Goal: Information Seeking & Learning: Learn about a topic

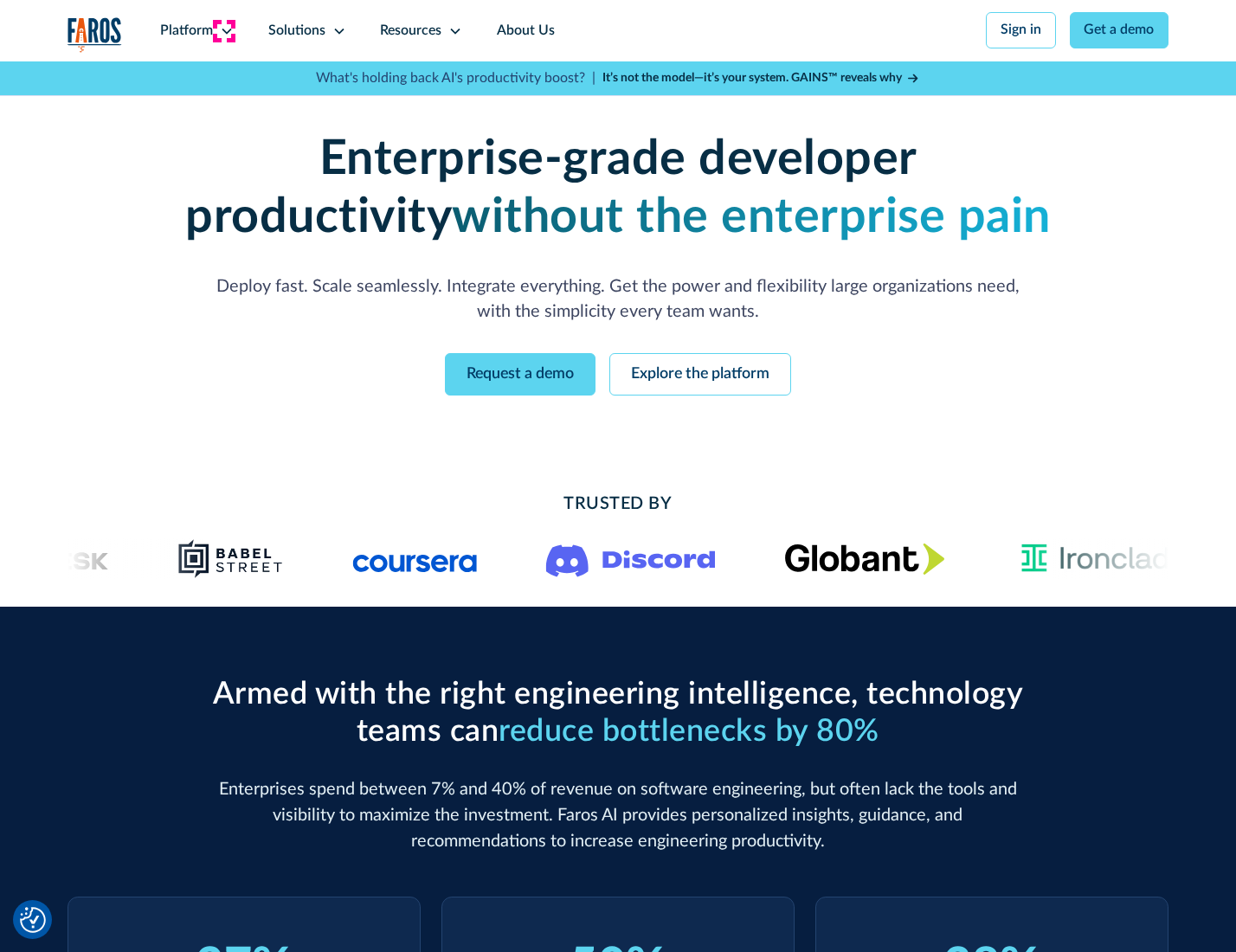
click at [225, 30] on icon at bounding box center [227, 31] width 14 height 14
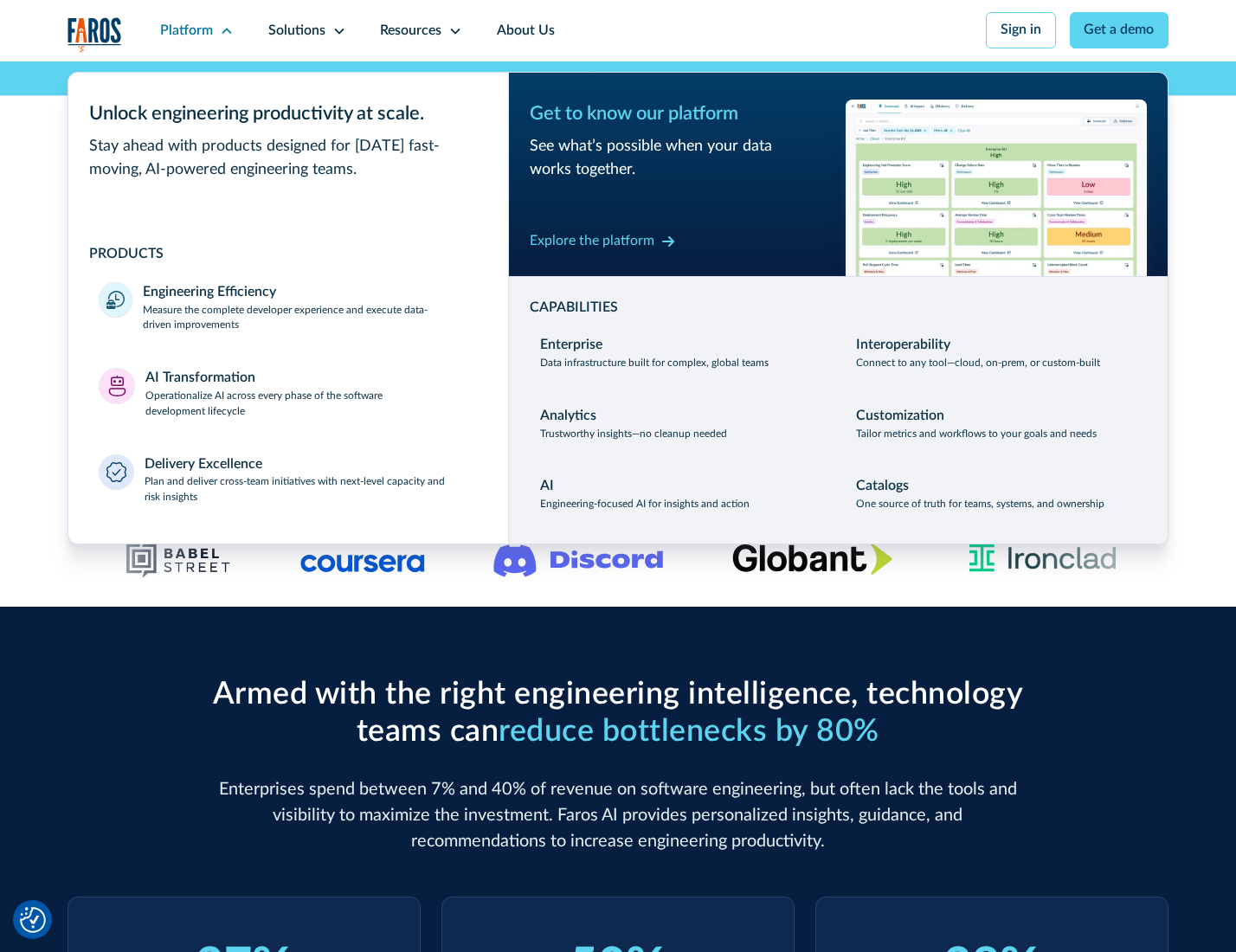
click at [309, 320] on p "Measure the complete developer experience and execute data-driven improvements" at bounding box center [309, 318] width 334 height 31
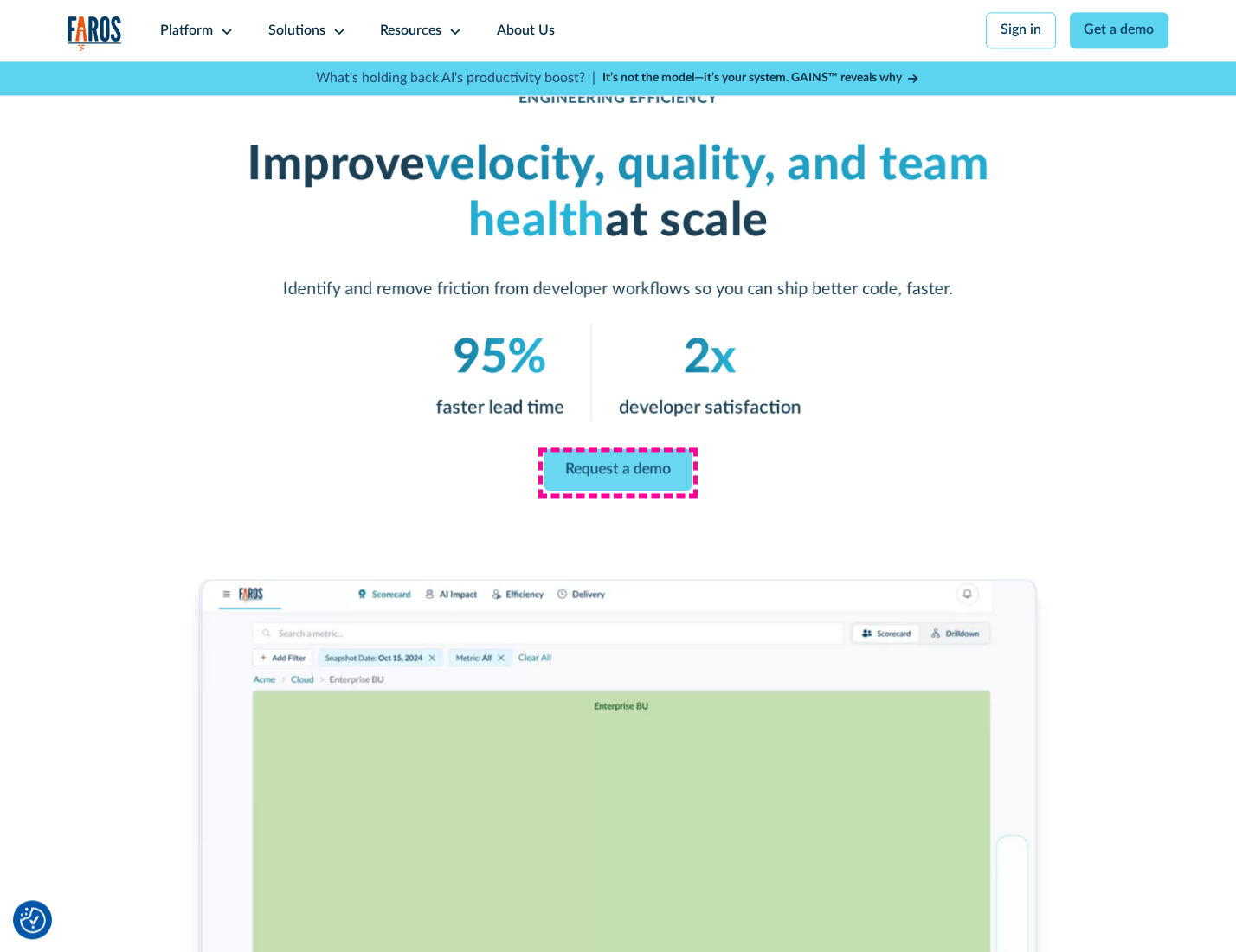
click at [617, 472] on link "Request a demo" at bounding box center [619, 470] width 148 height 42
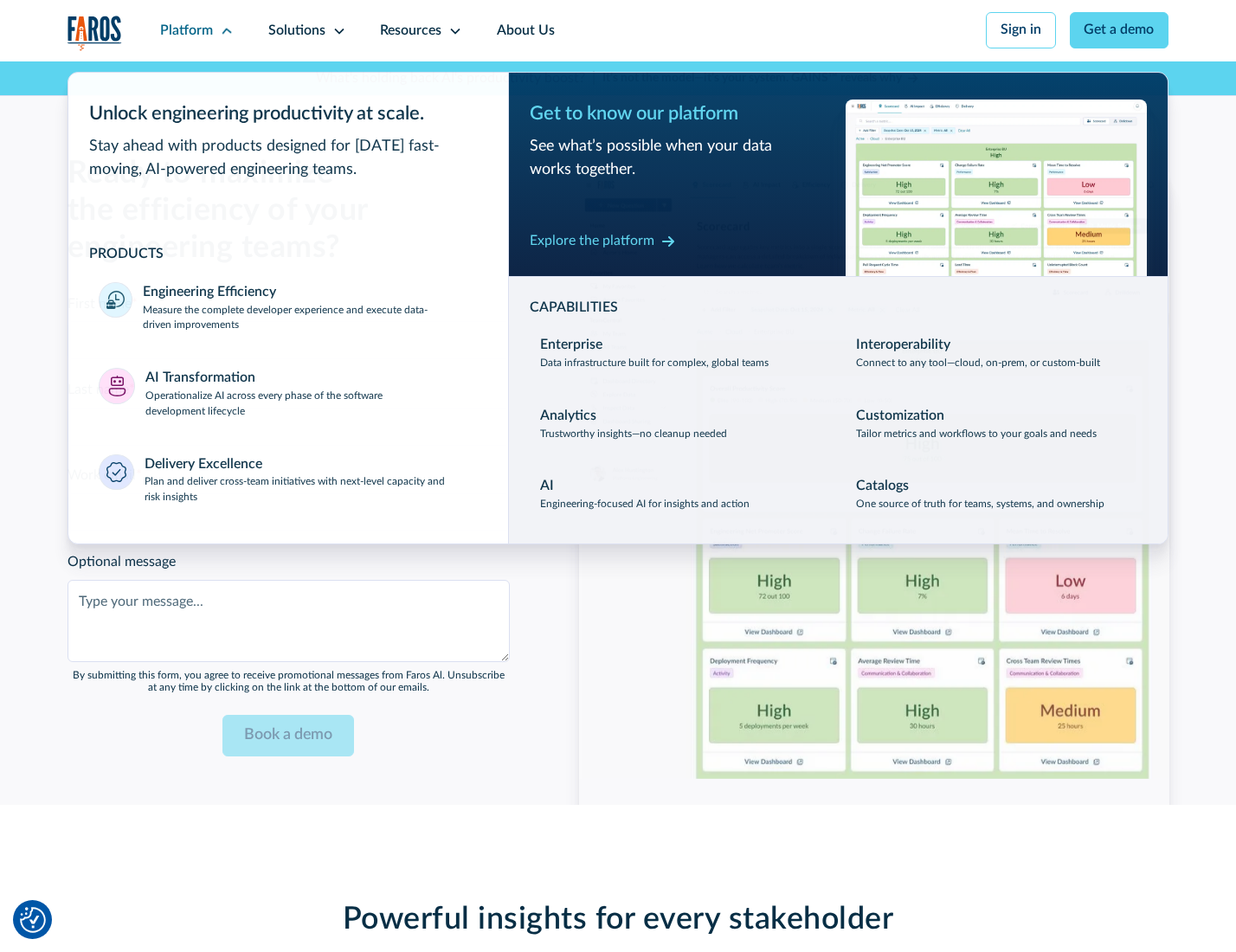
scroll to position [3768, 0]
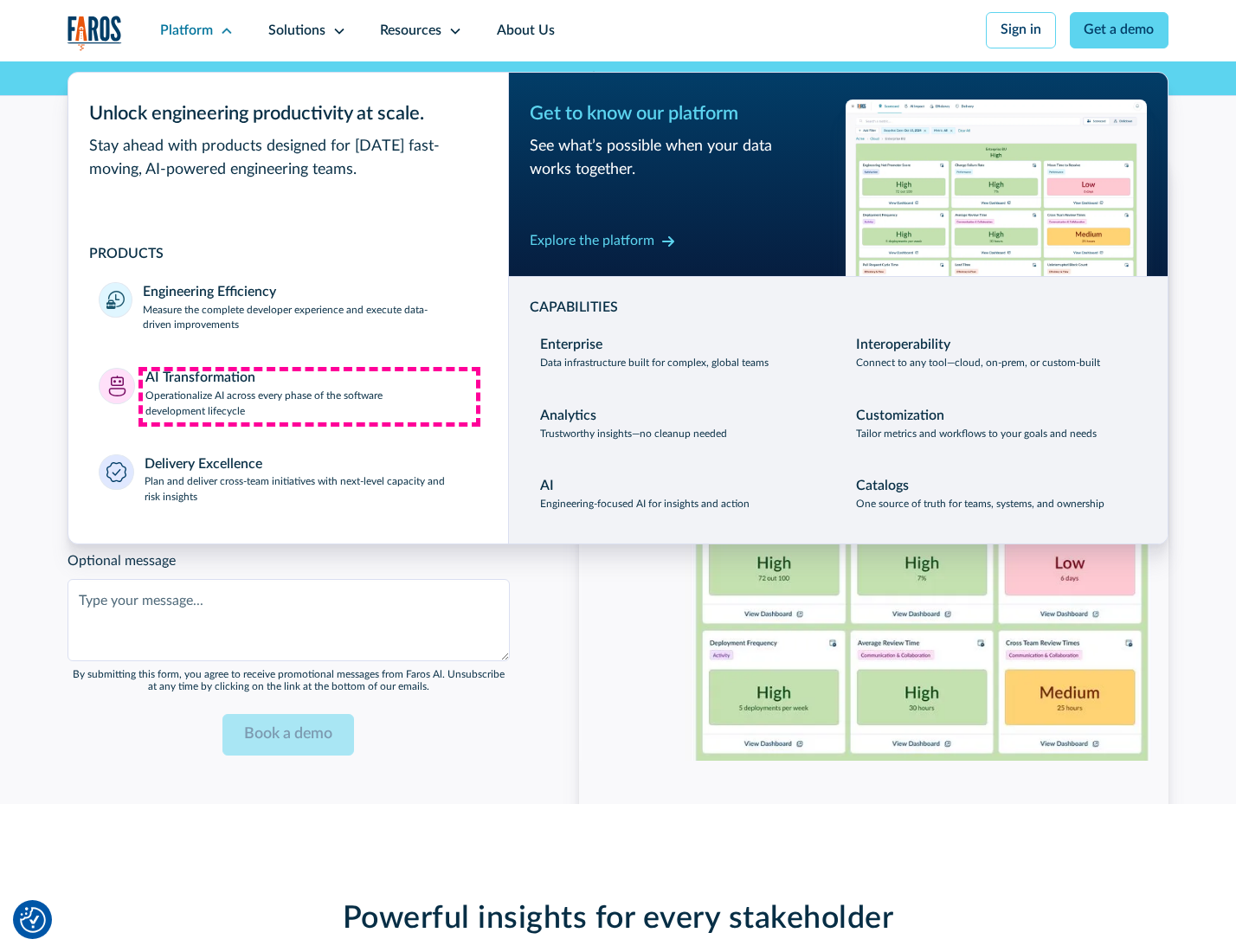
click at [309, 396] on p "Operationalize AI across every phase of the software development lifecycle" at bounding box center [311, 404] width 332 height 31
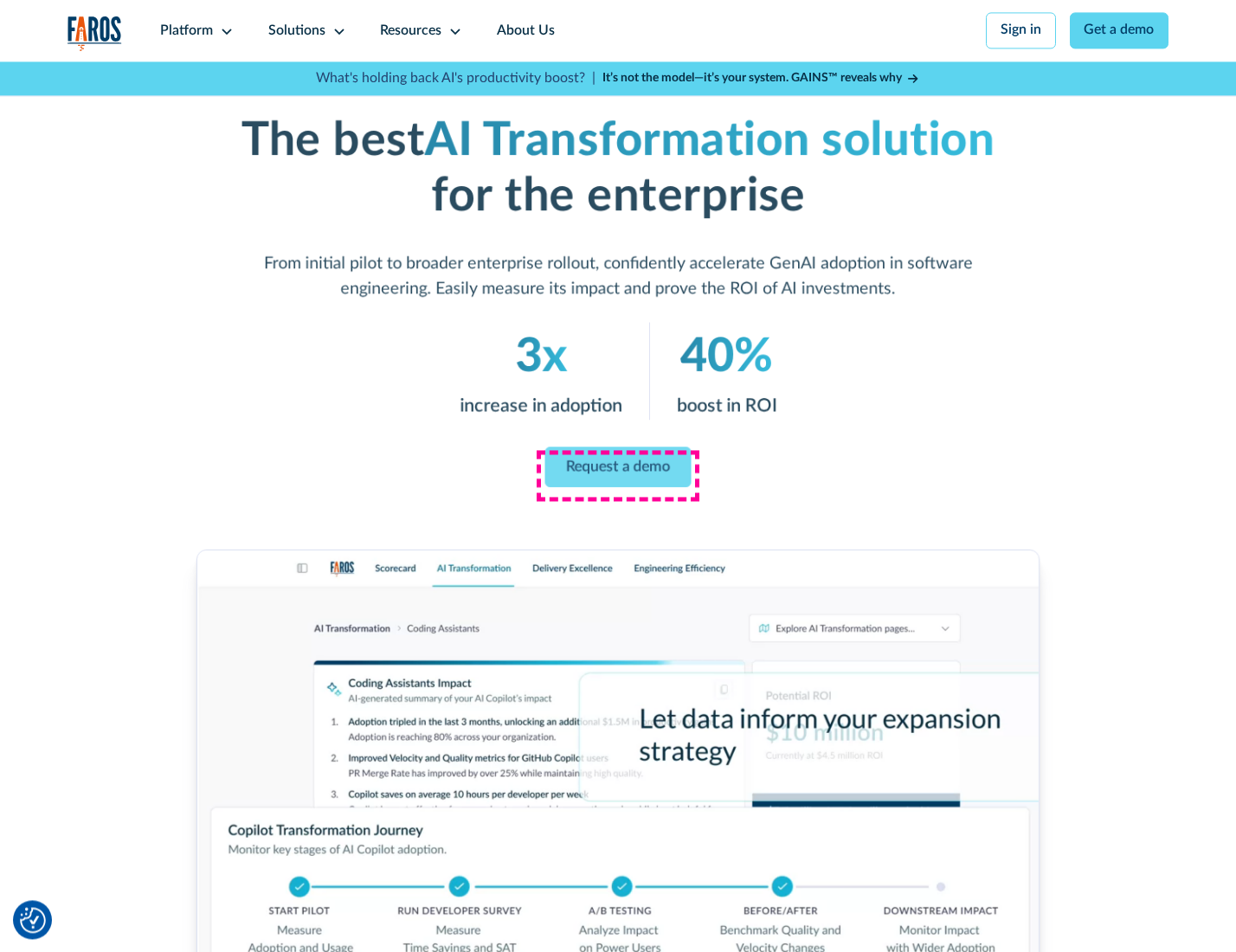
click at [617, 470] on link "Request a demo" at bounding box center [618, 467] width 146 height 41
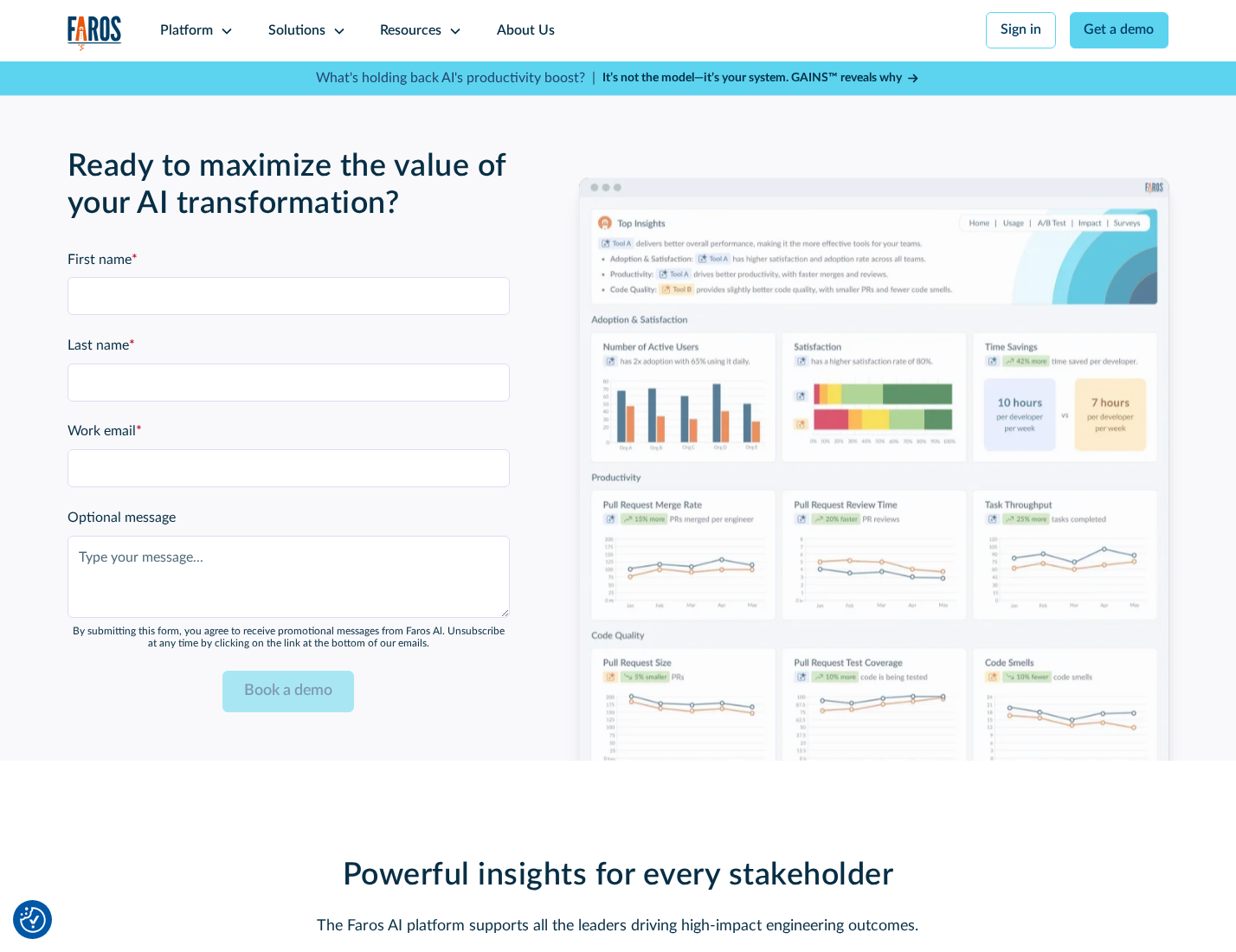
scroll to position [4185, 0]
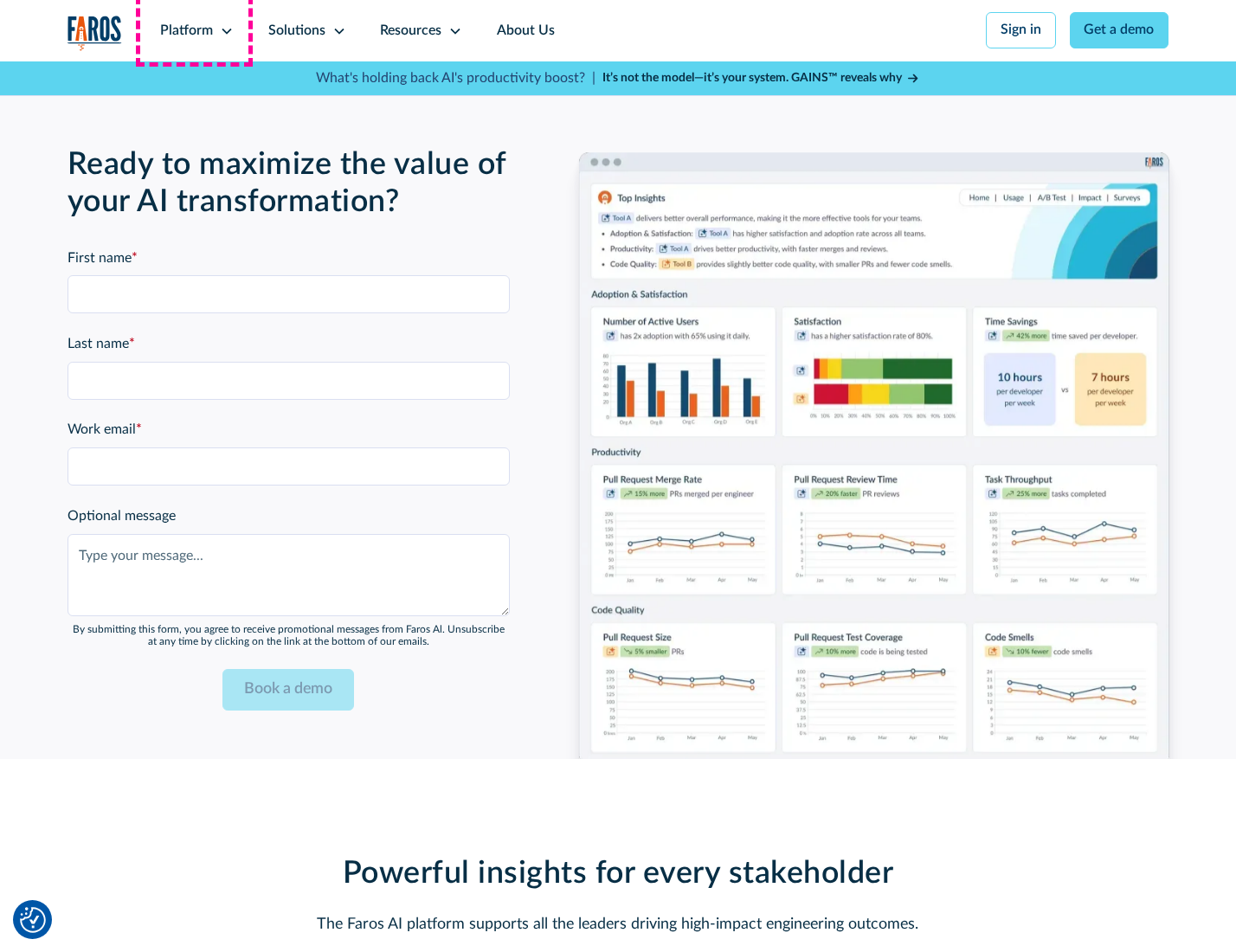
click at [194, 30] on div "Platform" at bounding box center [186, 30] width 53 height 21
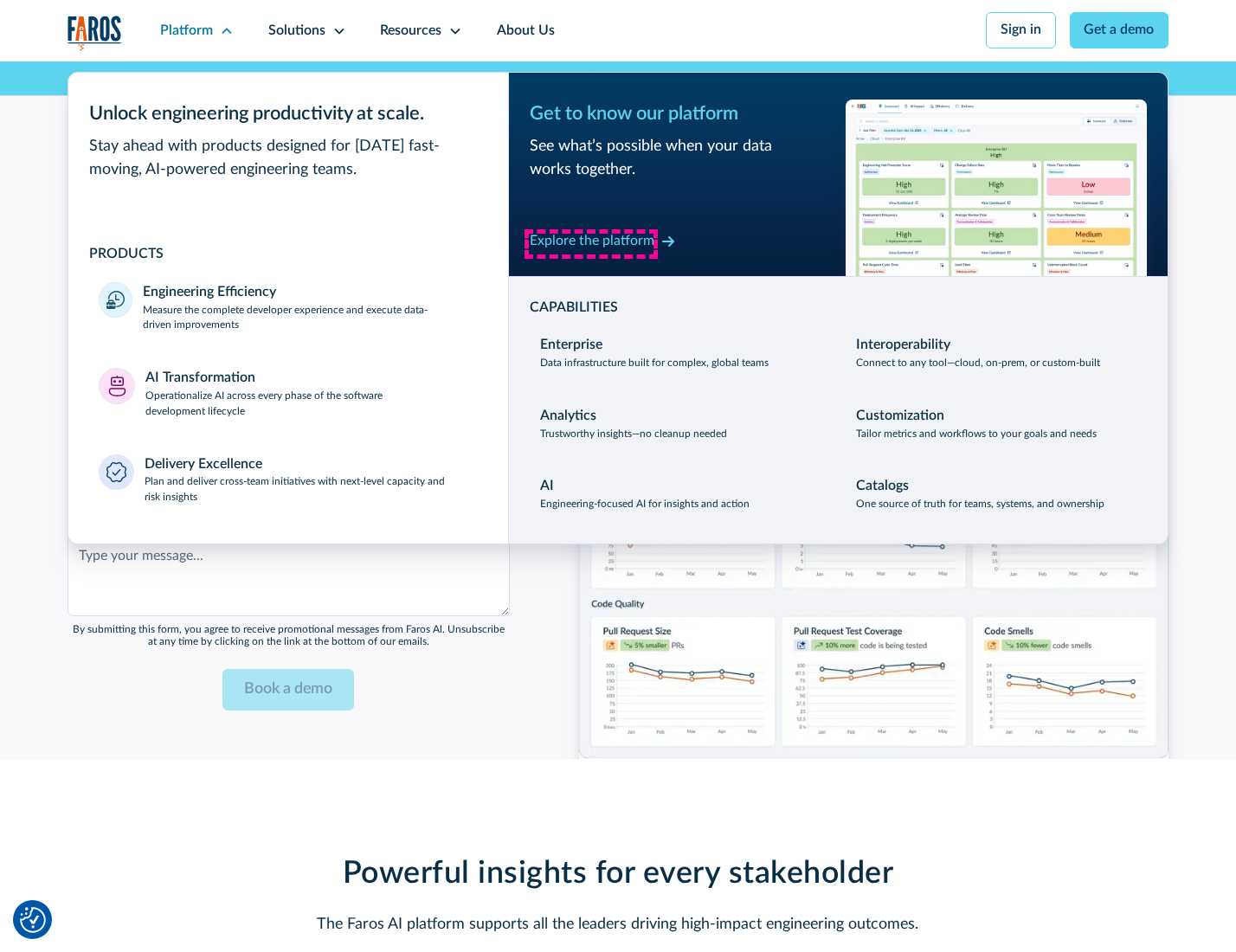
click at [591, 243] on div "Explore the platform" at bounding box center [592, 241] width 125 height 21
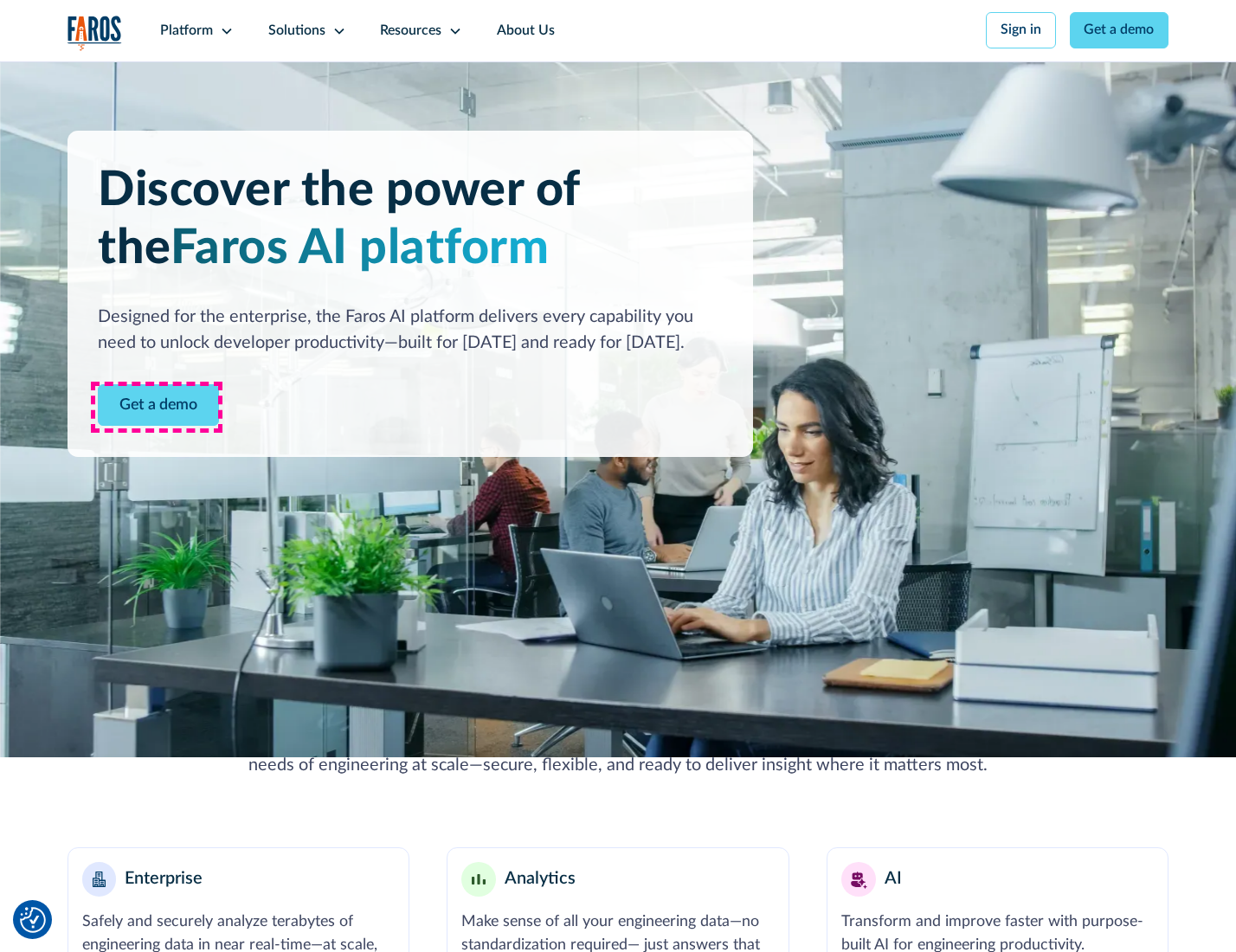
click at [156, 407] on link "Get a demo" at bounding box center [158, 405] width 121 height 42
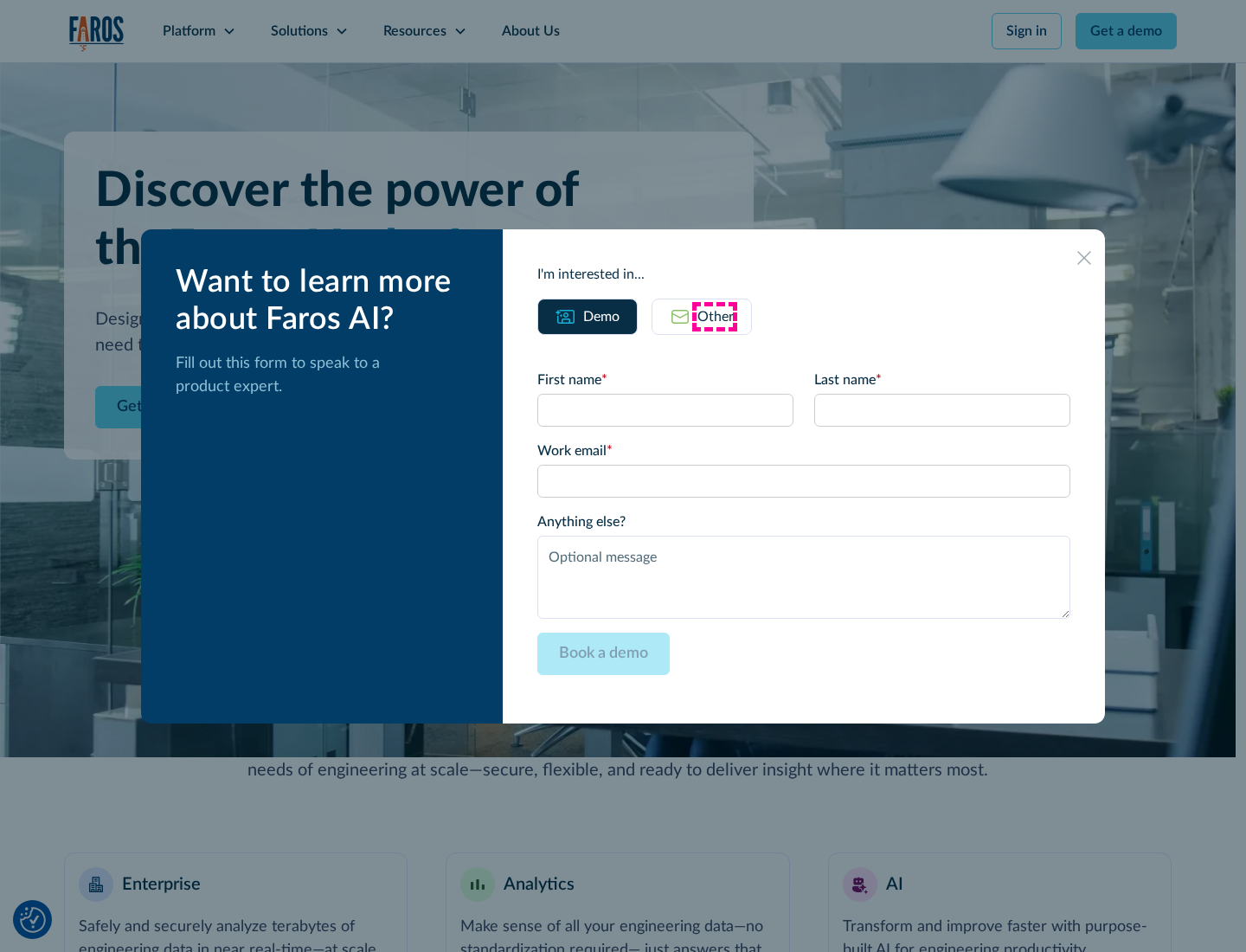
click at [715, 316] on div "Other" at bounding box center [715, 316] width 36 height 21
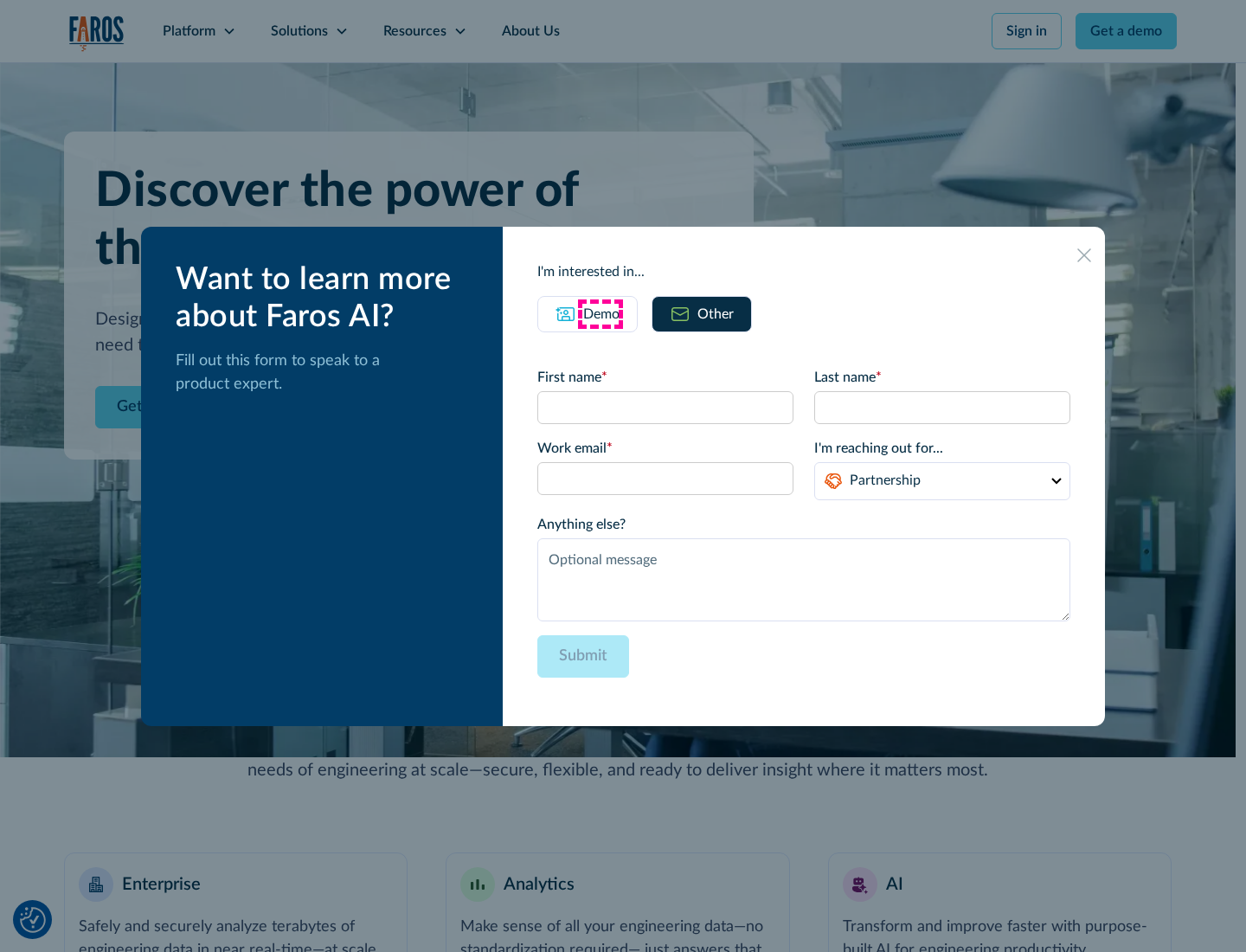
click at [600, 313] on div "Demo" at bounding box center [601, 313] width 36 height 21
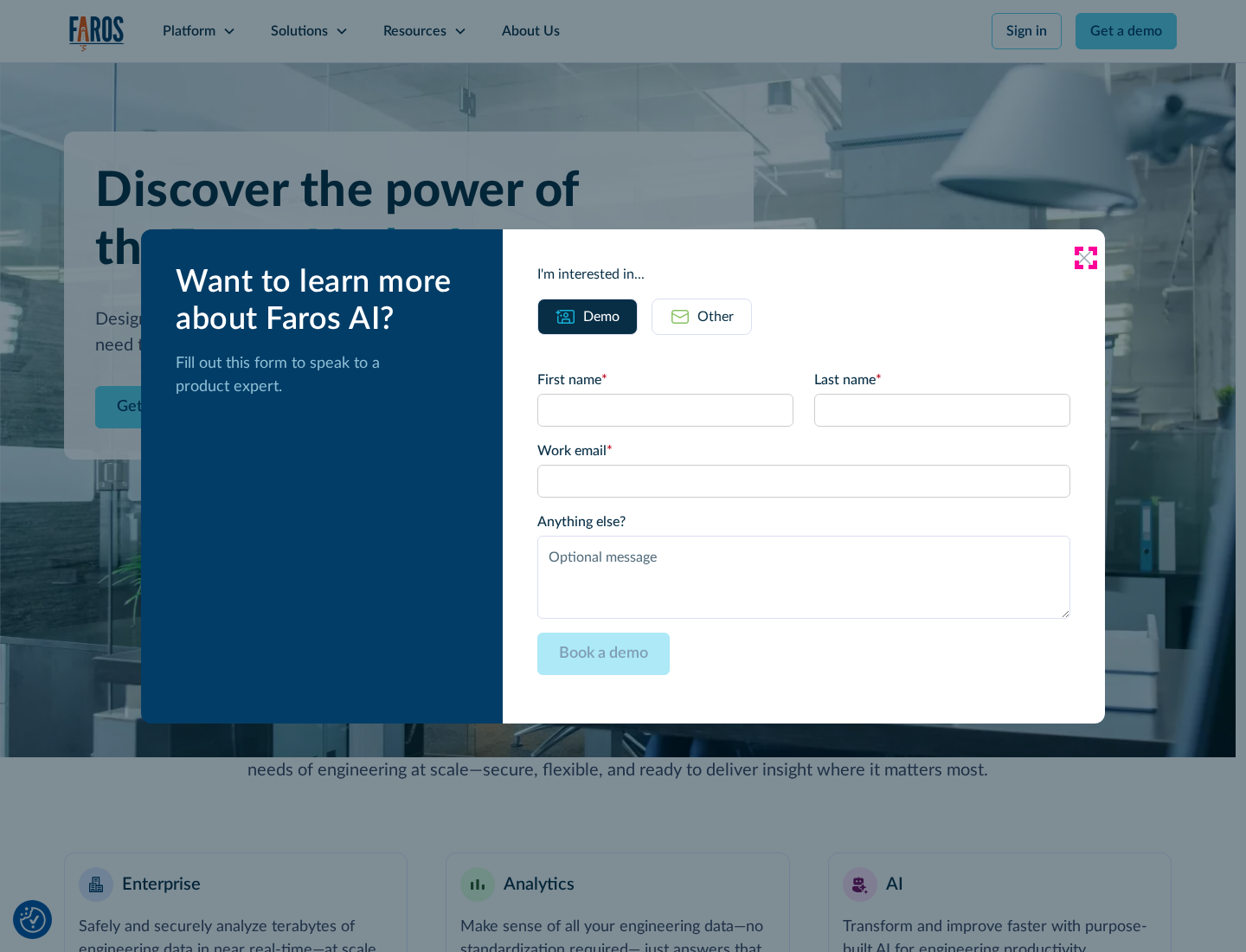
click at [1086, 257] on icon at bounding box center [1085, 258] width 14 height 14
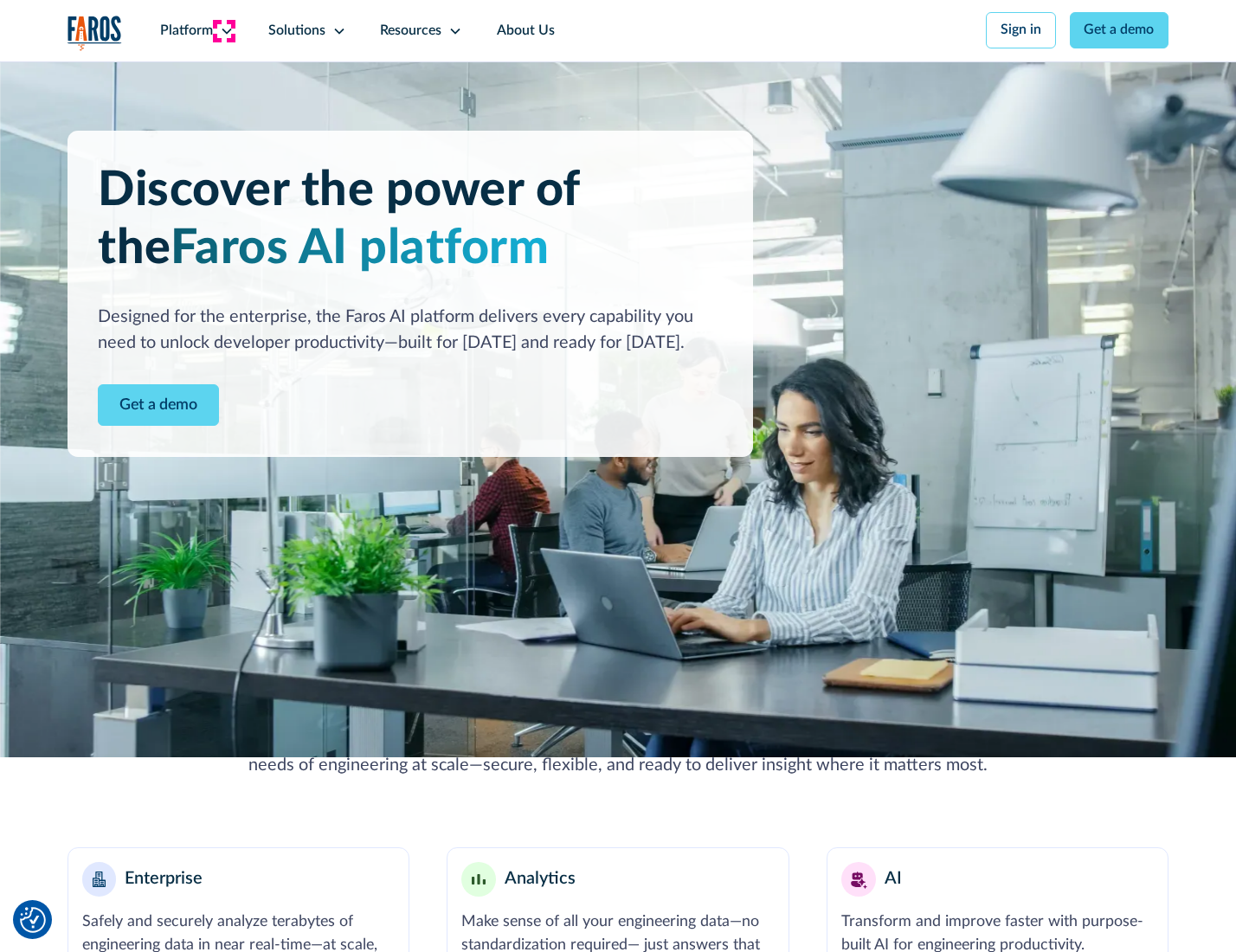
click at [225, 30] on icon at bounding box center [227, 31] width 14 height 14
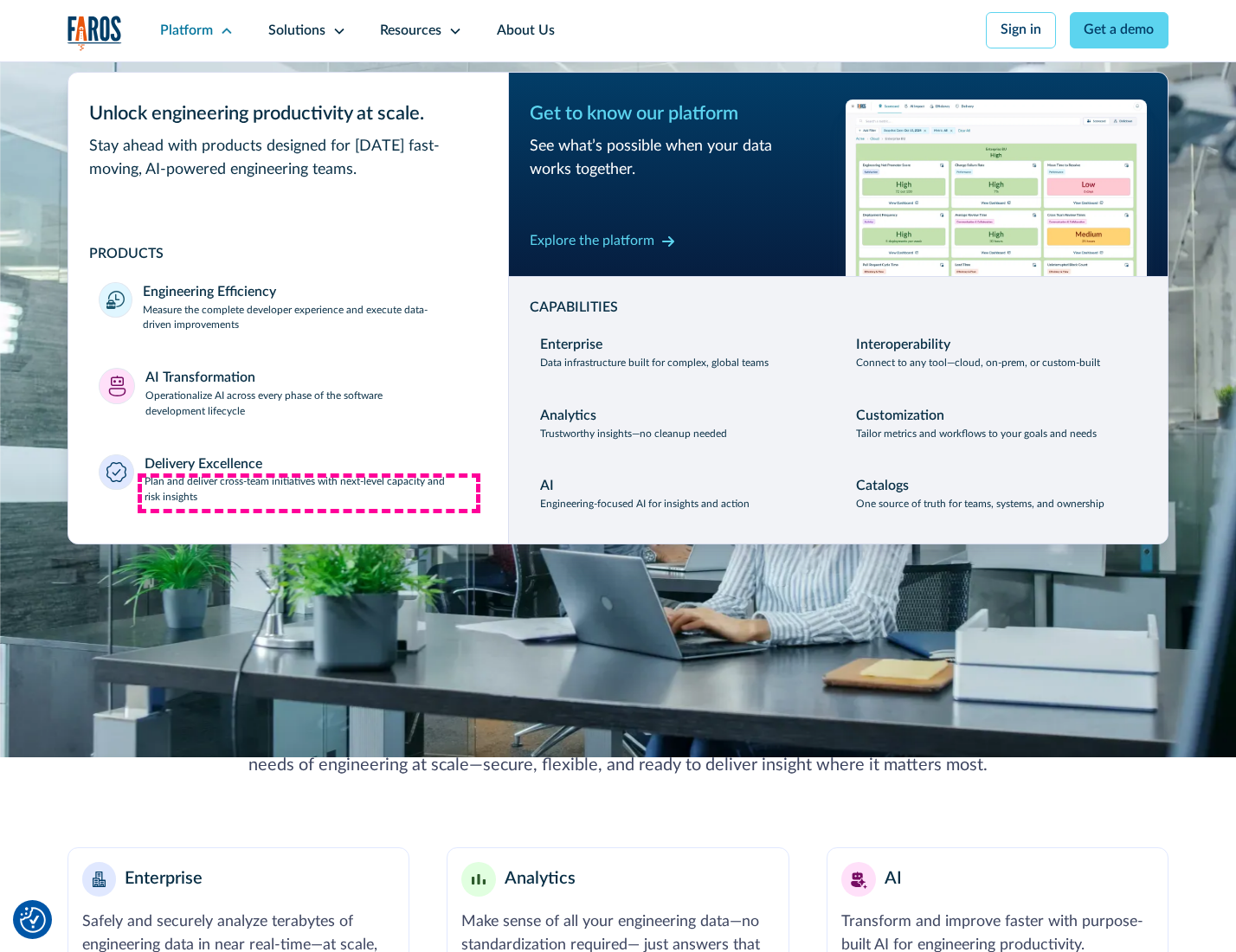
click at [309, 493] on p "Plan and deliver cross-team initiatives with next-level capacity and risk insig…" at bounding box center [310, 490] width 333 height 31
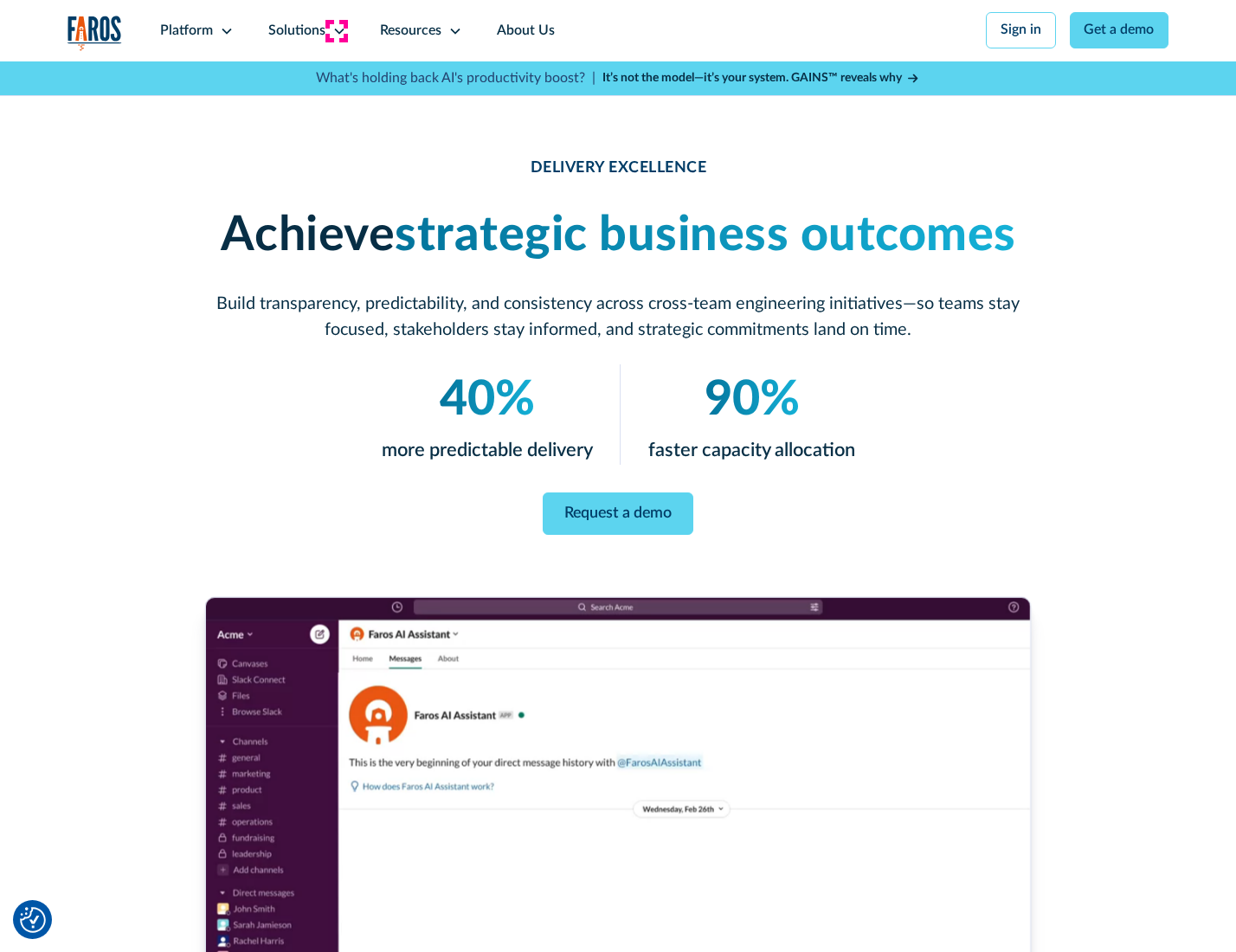
click at [336, 30] on icon at bounding box center [339, 31] width 14 height 14
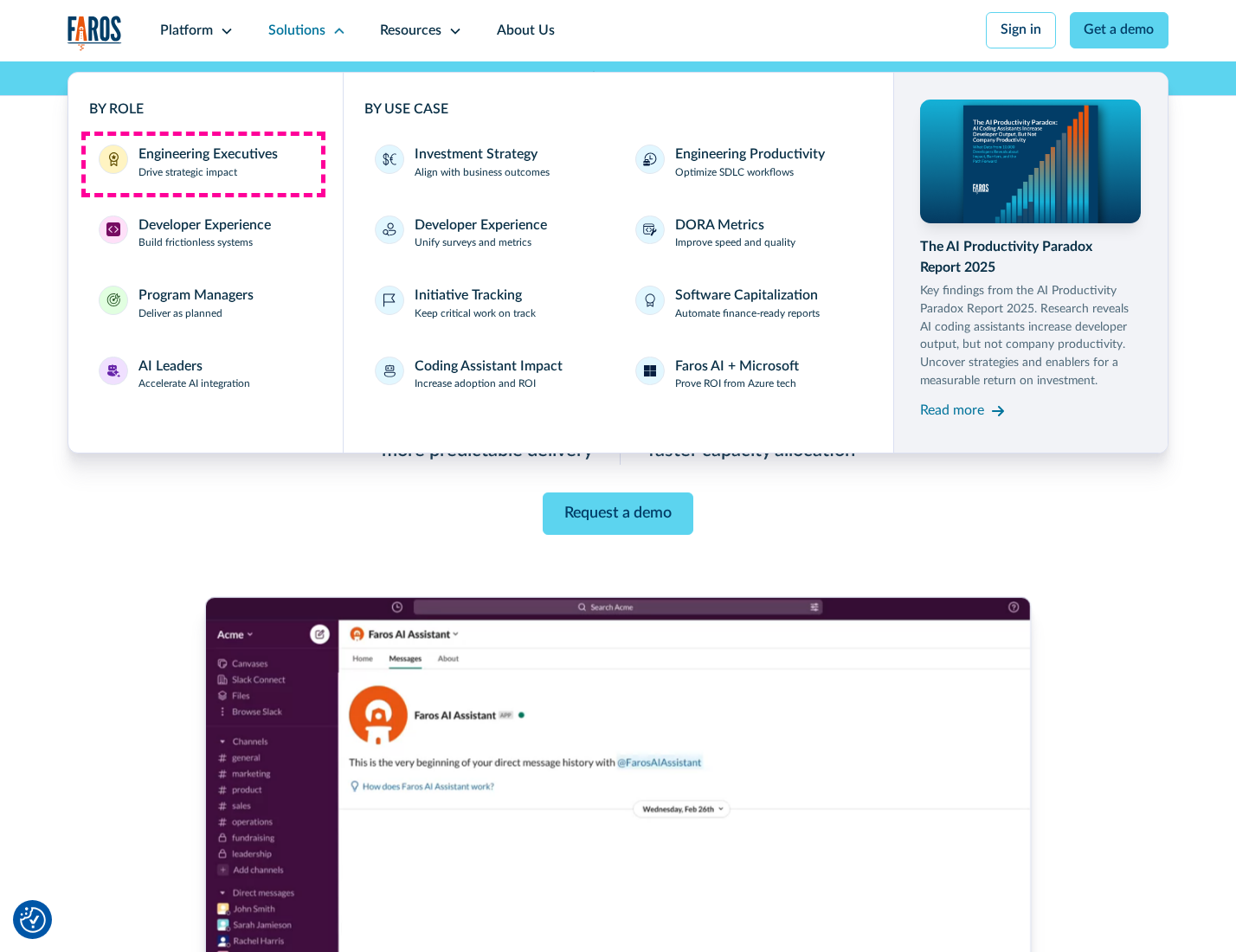
click at [202, 164] on div "Engineering Executives" at bounding box center [208, 154] width 140 height 21
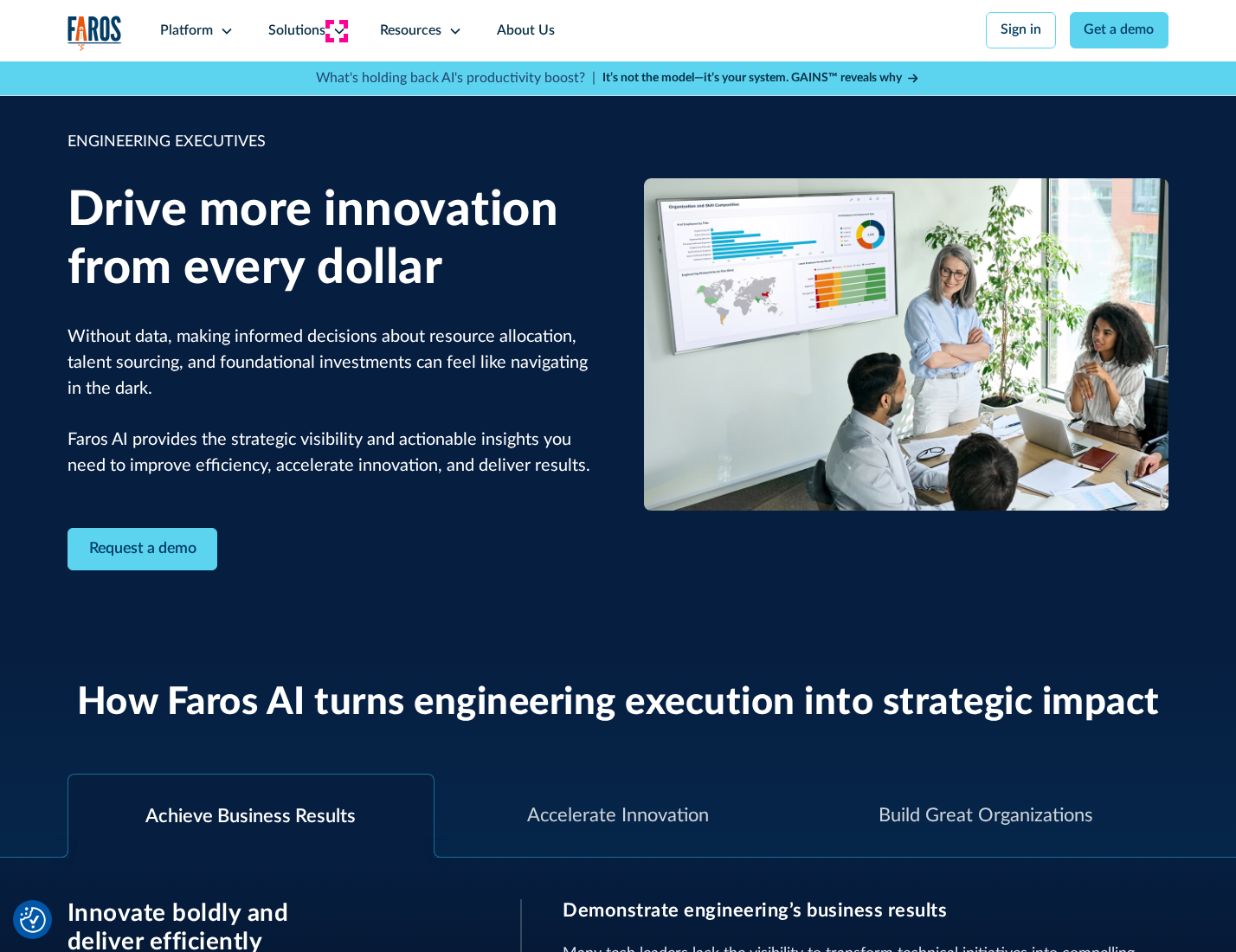
click at [336, 30] on icon at bounding box center [339, 31] width 14 height 14
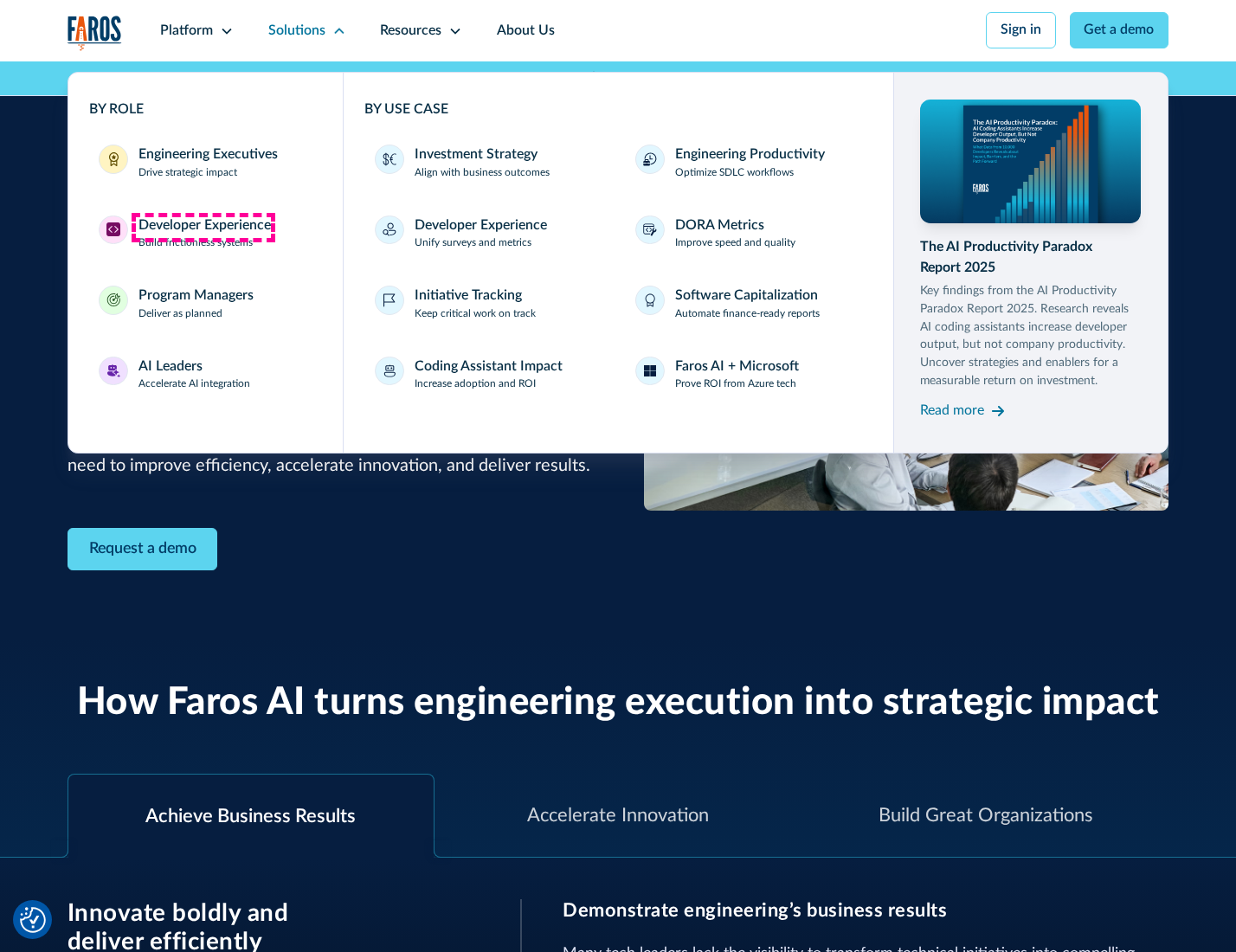
click at [202, 227] on div "Developer Experience" at bounding box center [205, 226] width 133 height 21
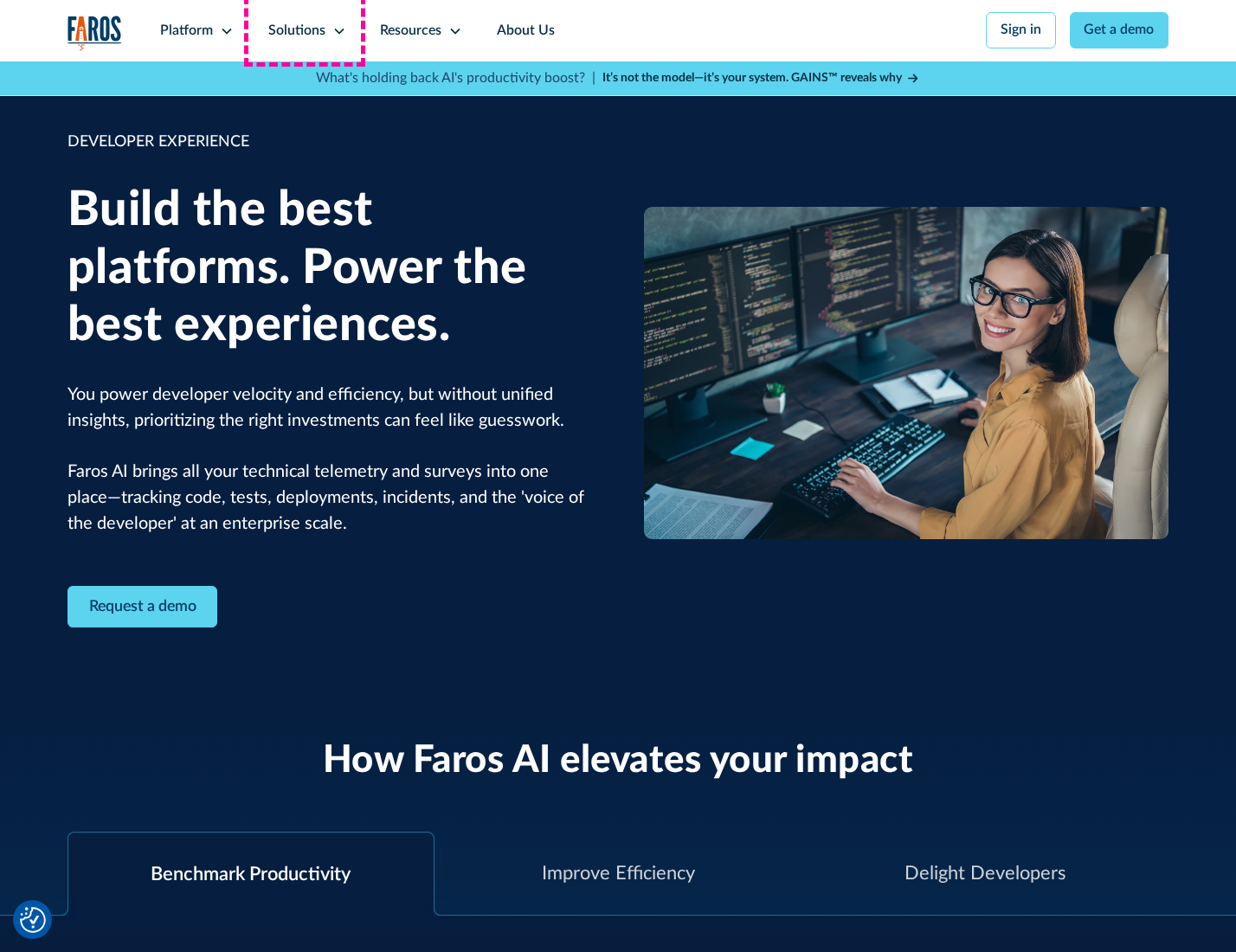
click at [305, 30] on div "Solutions" at bounding box center [297, 30] width 58 height 21
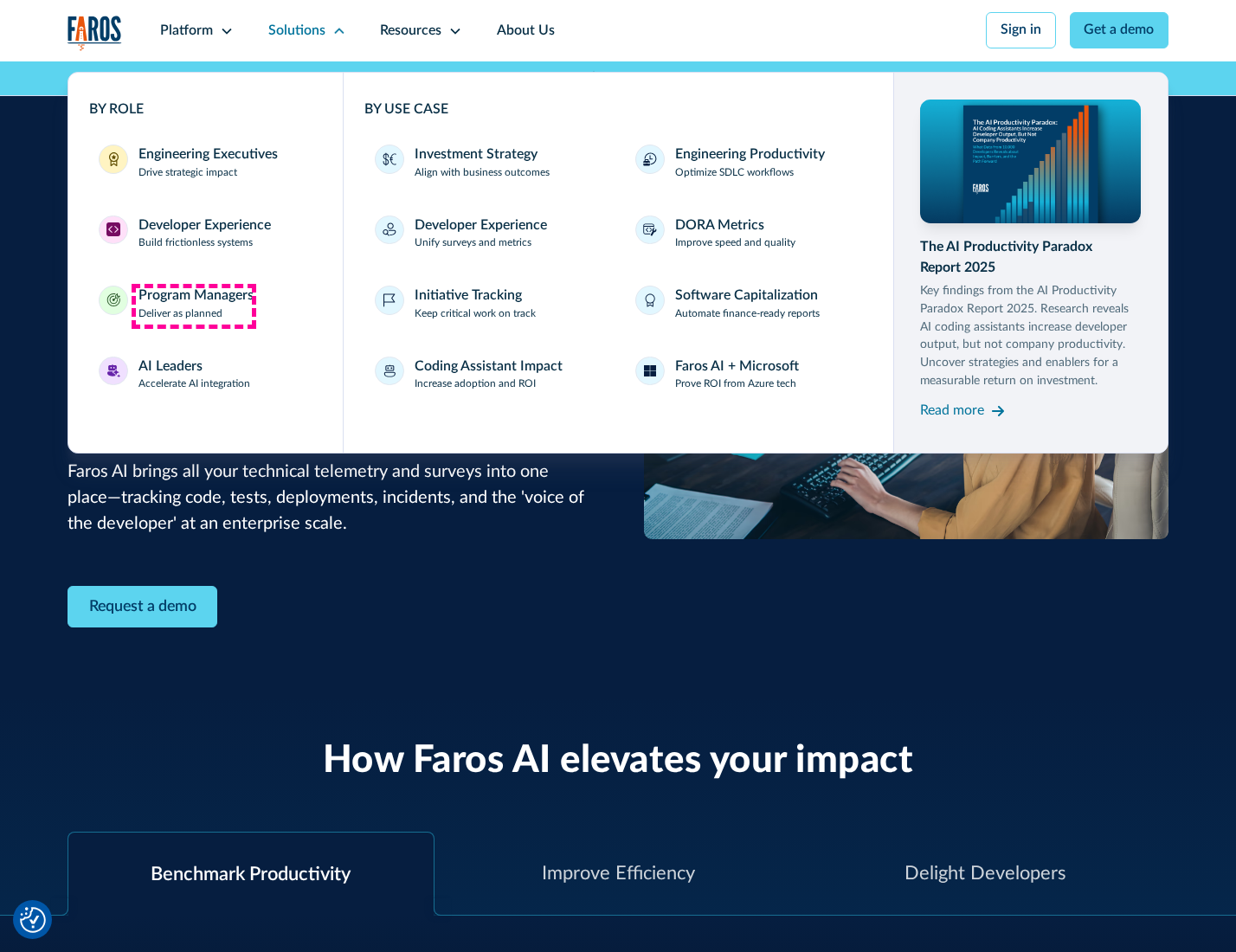
click at [193, 306] on div "Program Managers" at bounding box center [196, 296] width 115 height 21
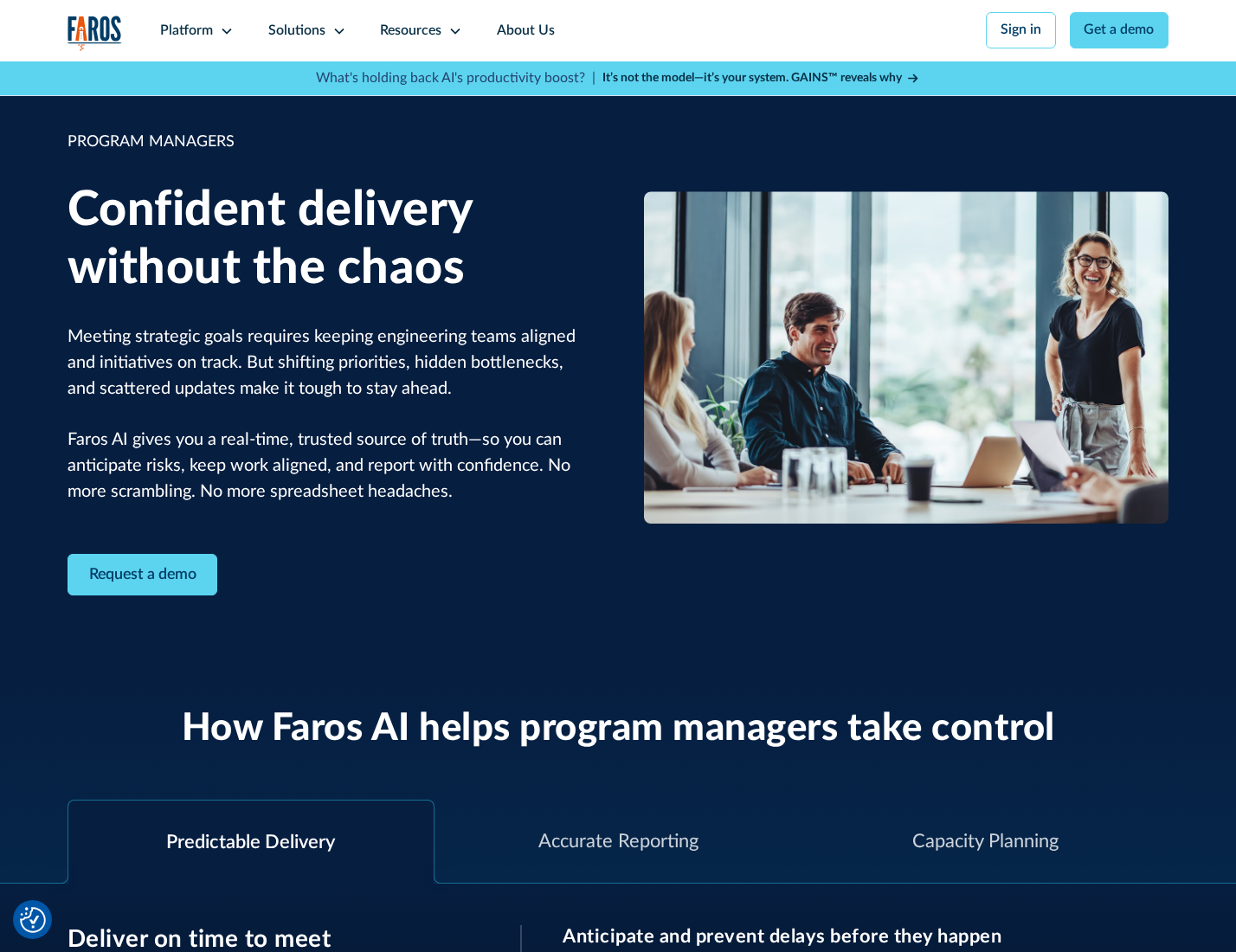
click at [336, 31] on icon at bounding box center [339, 31] width 14 height 14
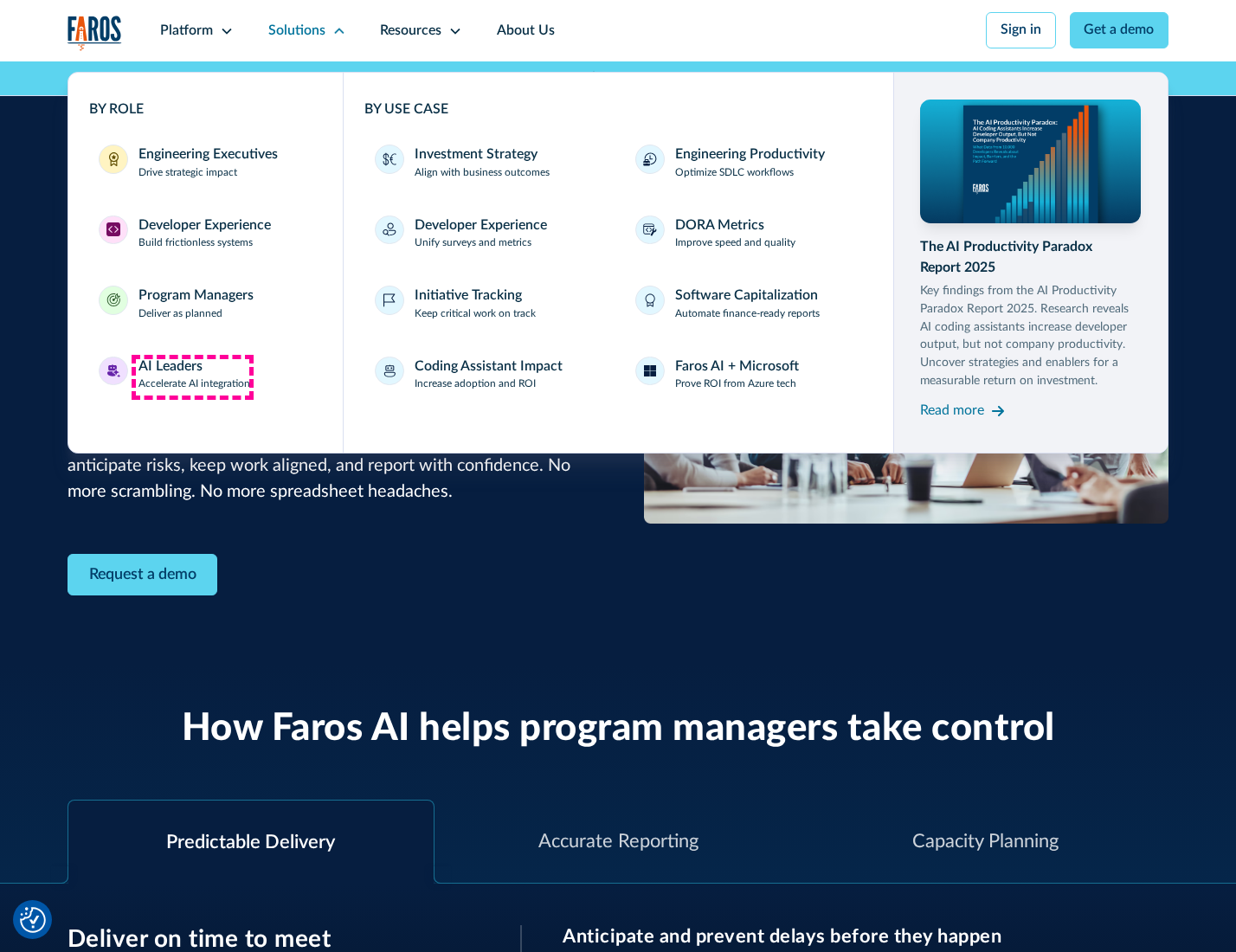
click at [192, 377] on div "AI Leaders" at bounding box center [171, 366] width 64 height 21
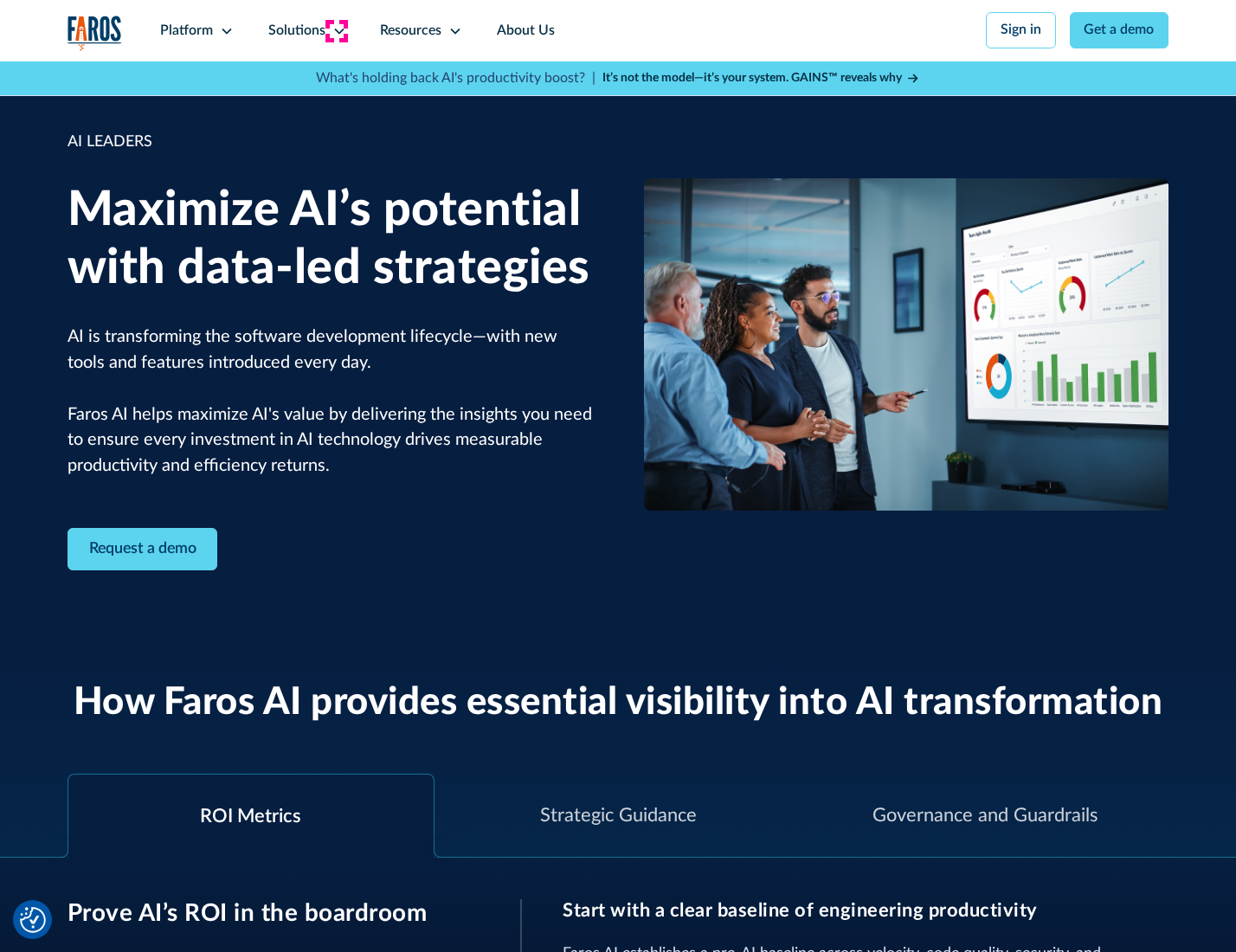
click at [336, 30] on icon at bounding box center [339, 31] width 14 height 14
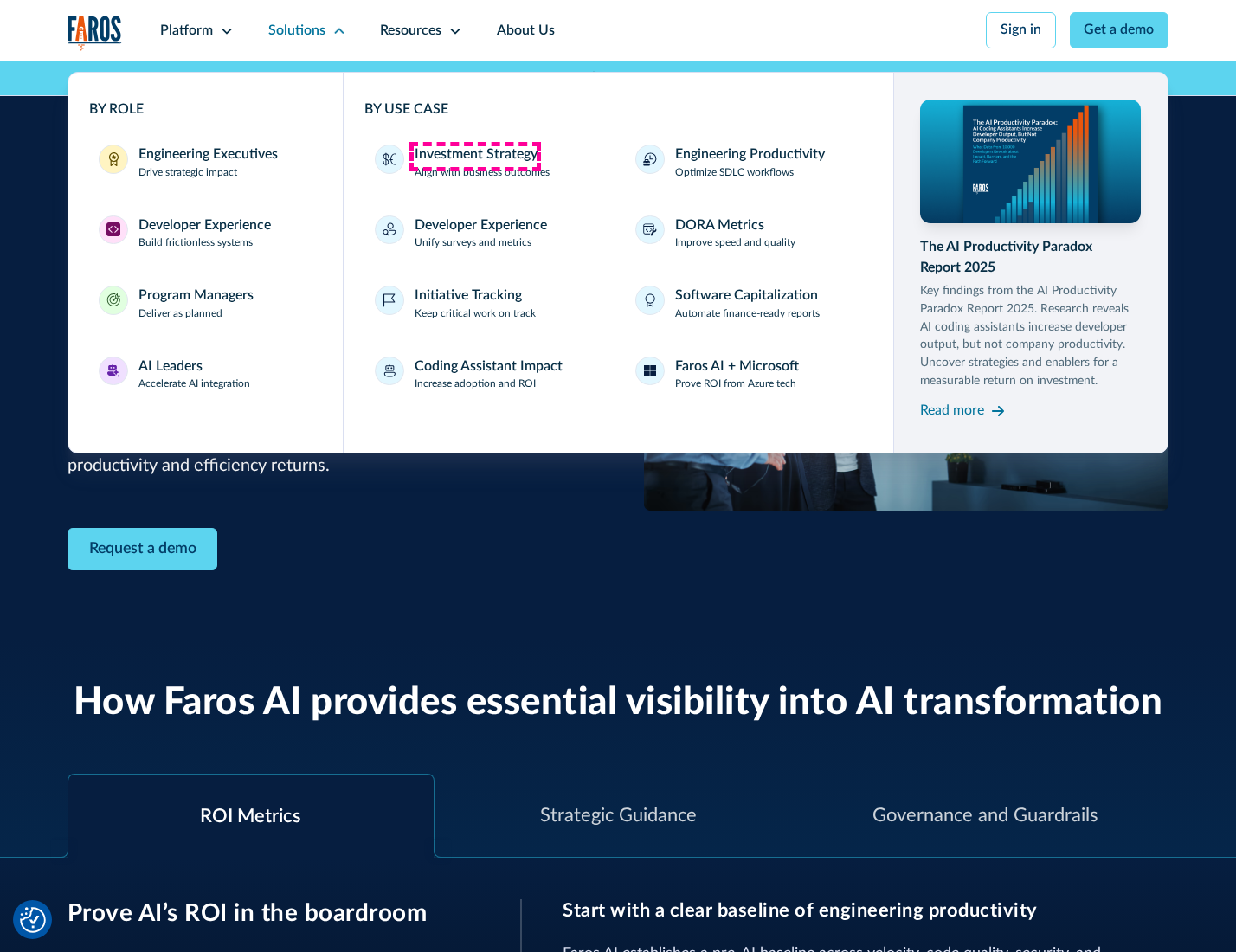
click at [474, 156] on div "Investment Strategy" at bounding box center [476, 154] width 123 height 21
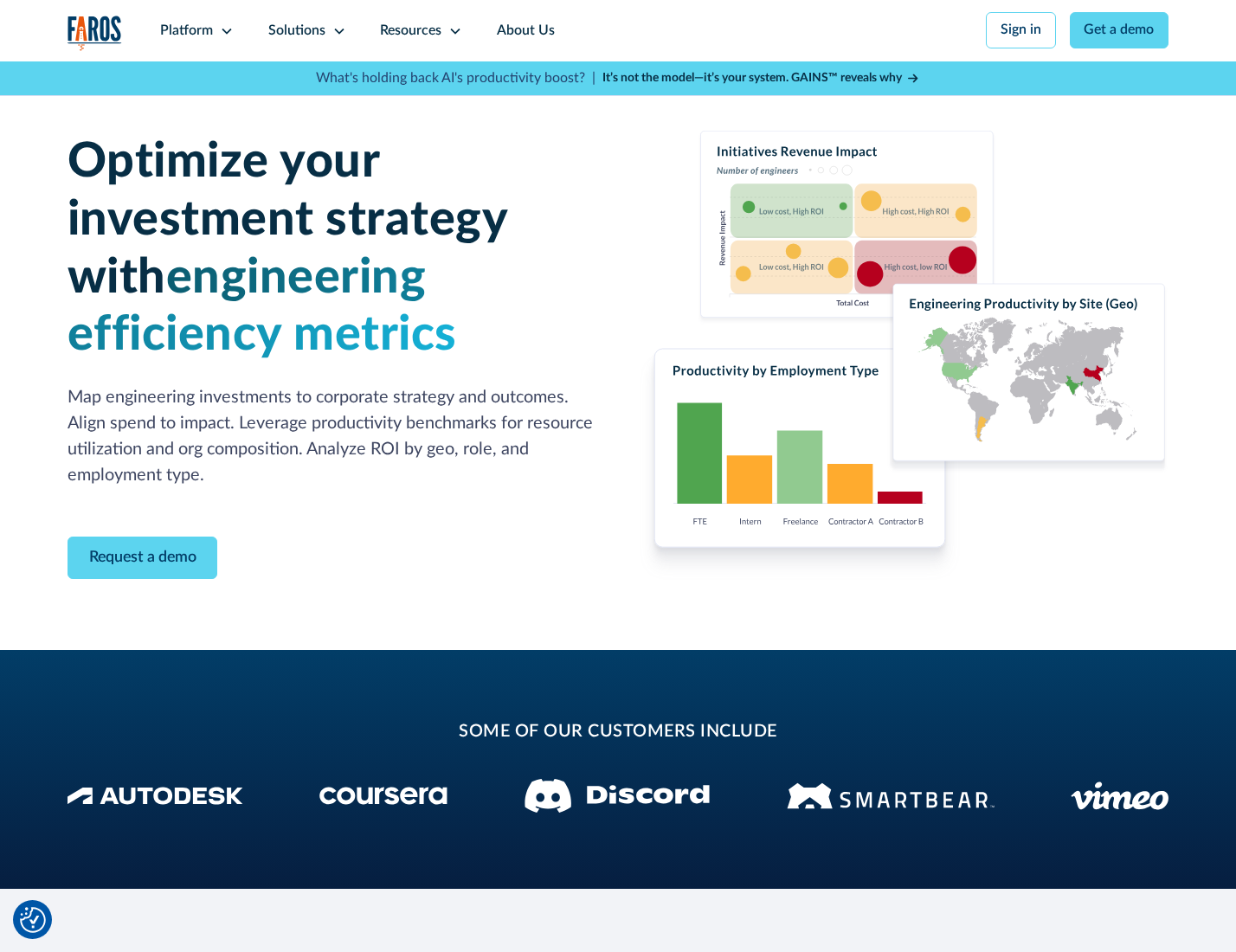
click at [336, 30] on icon at bounding box center [339, 31] width 14 height 14
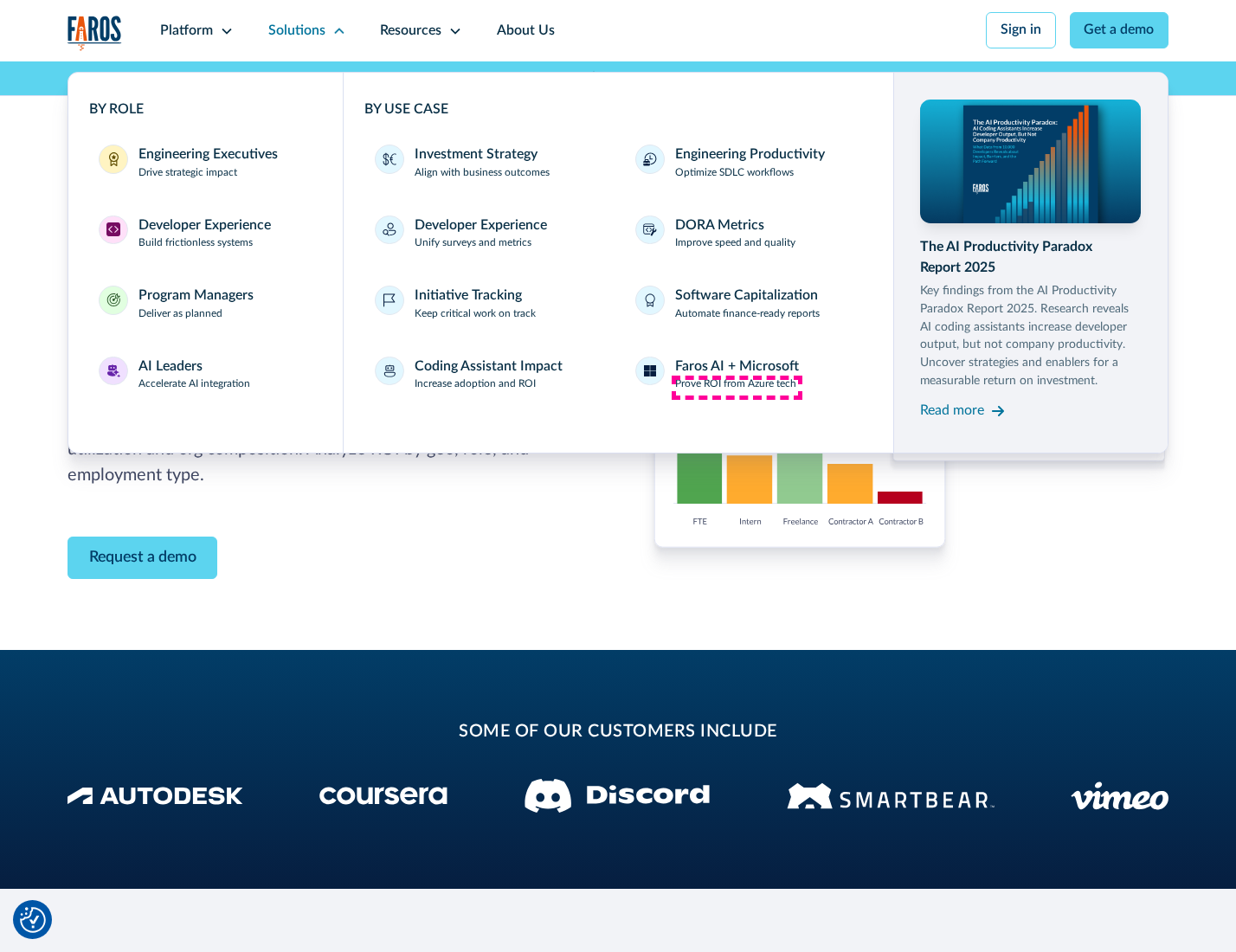
click at [736, 387] on p "Prove ROI from Azure tech" at bounding box center [735, 385] width 121 height 16
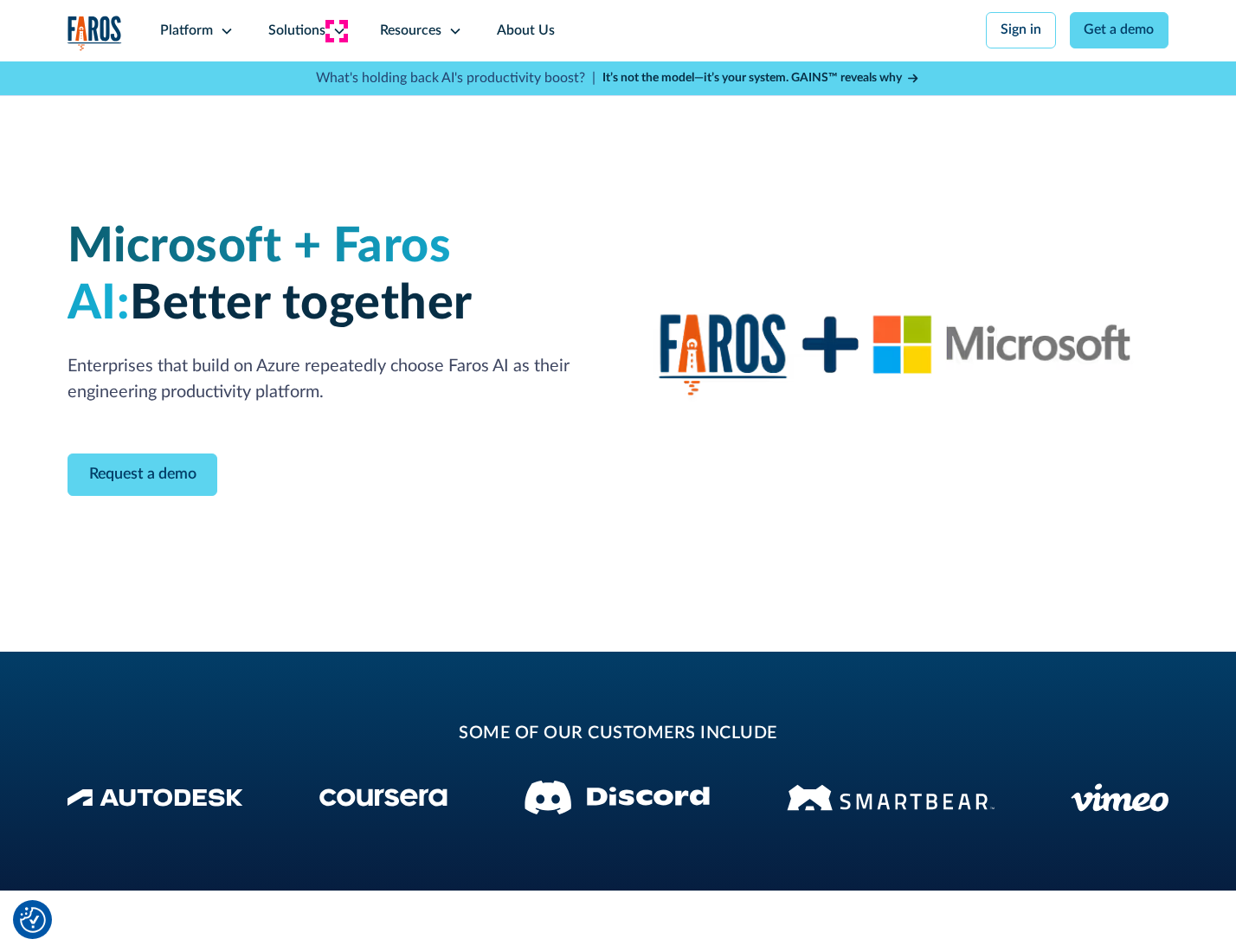
click at [336, 30] on icon at bounding box center [339, 31] width 14 height 14
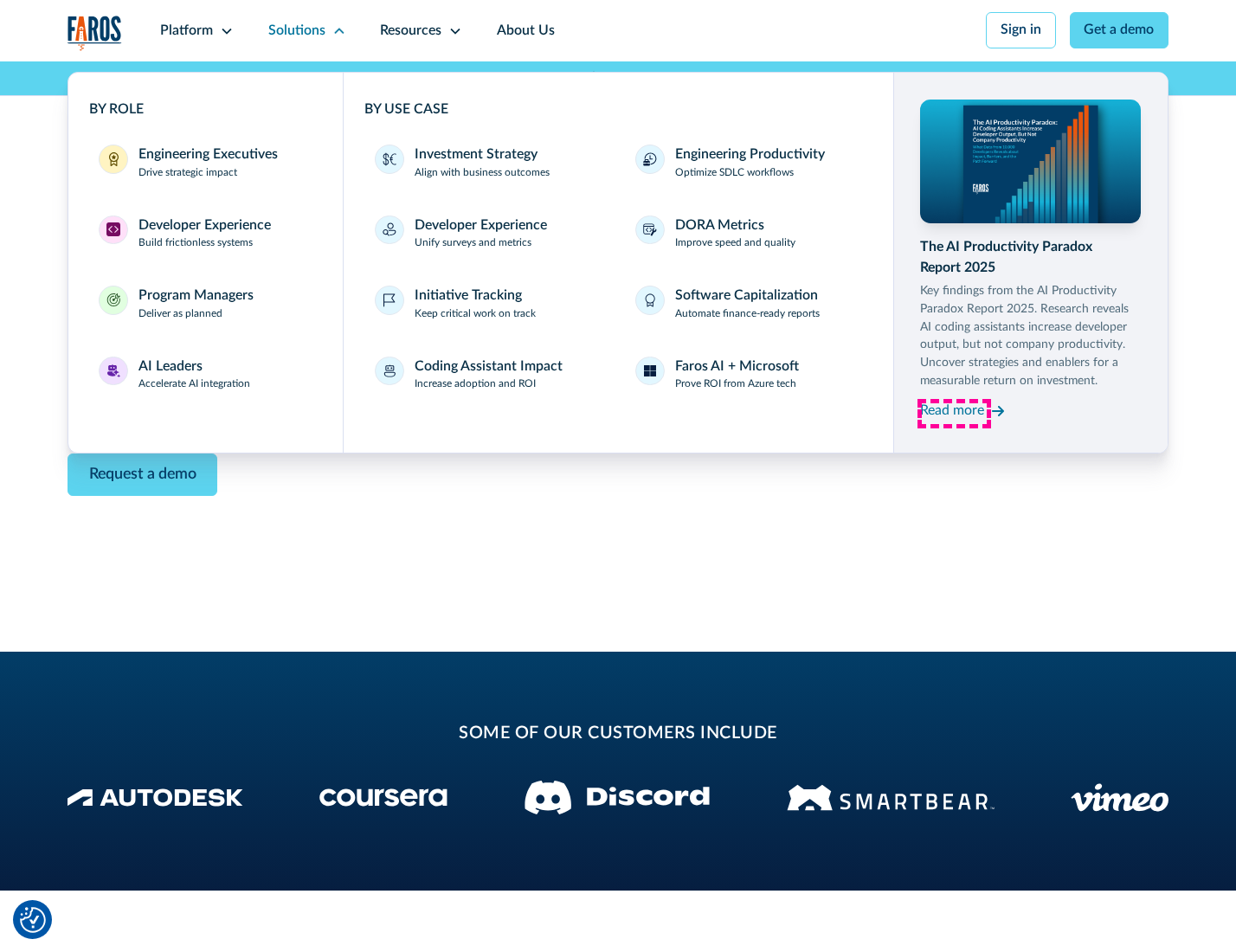
click at [954, 414] on div "Read more" at bounding box center [952, 410] width 64 height 21
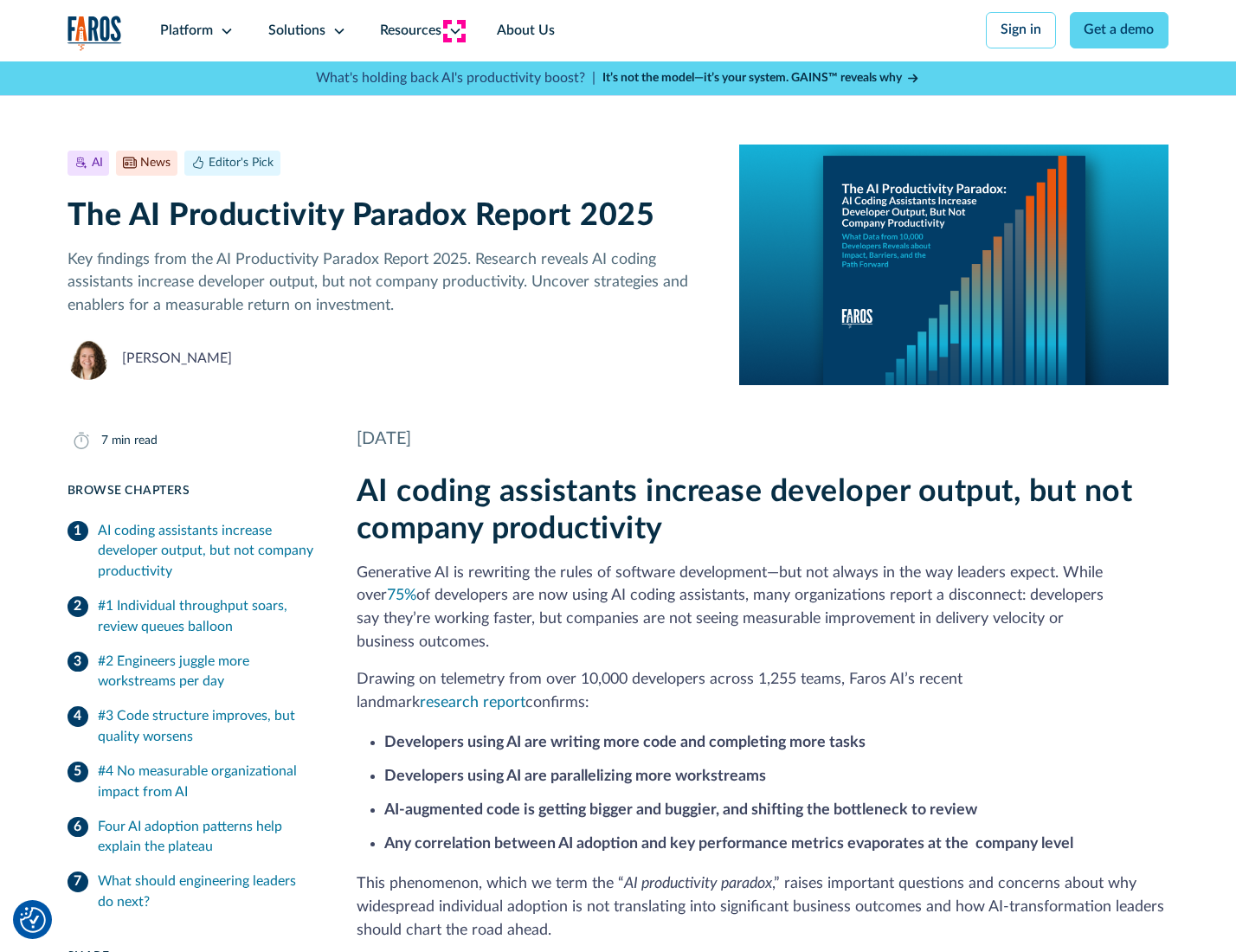
click at [453, 30] on icon at bounding box center [455, 31] width 14 height 14
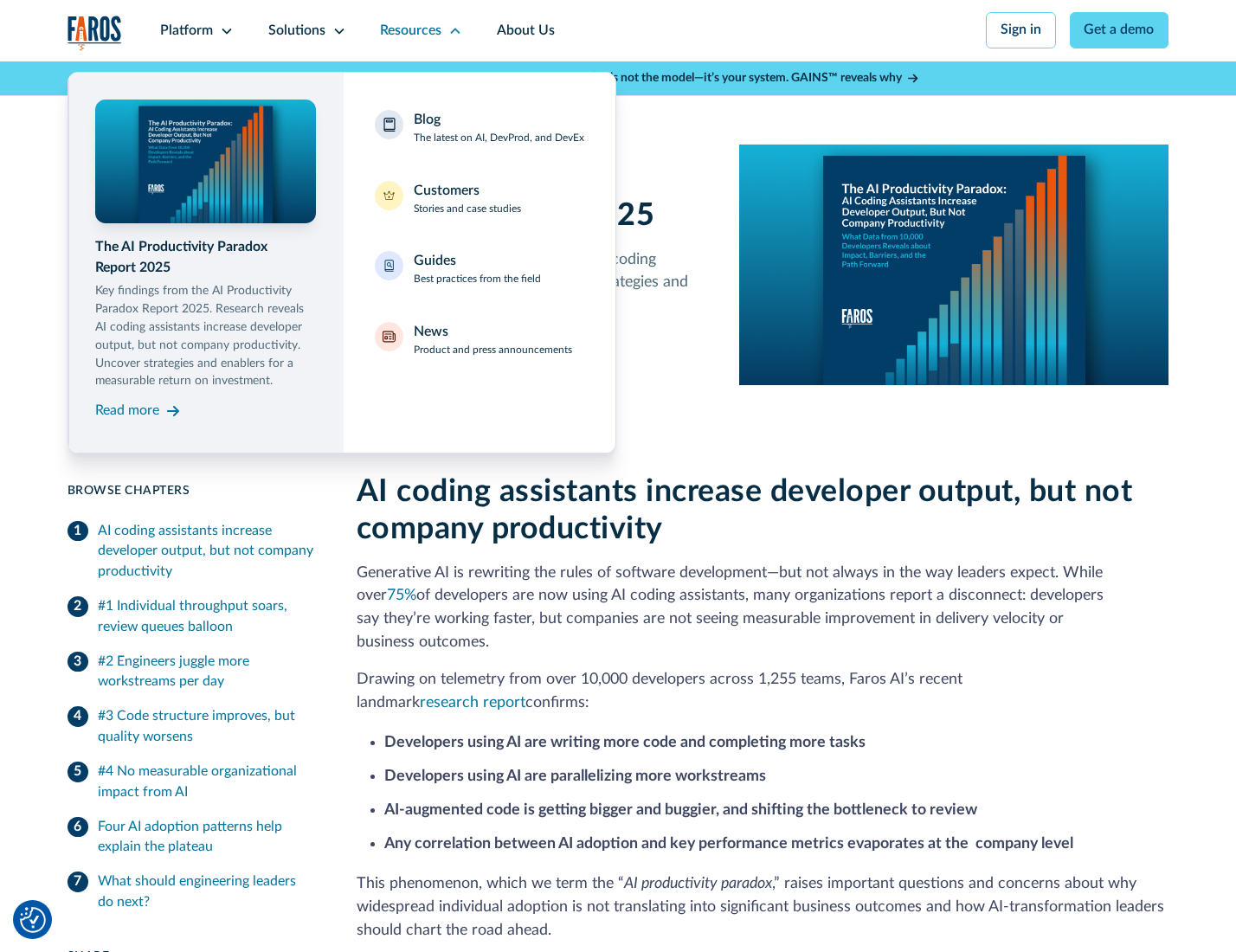
click at [498, 129] on div "Blog The latest on AI, DevProd, and DevEx" at bounding box center [499, 128] width 171 height 36
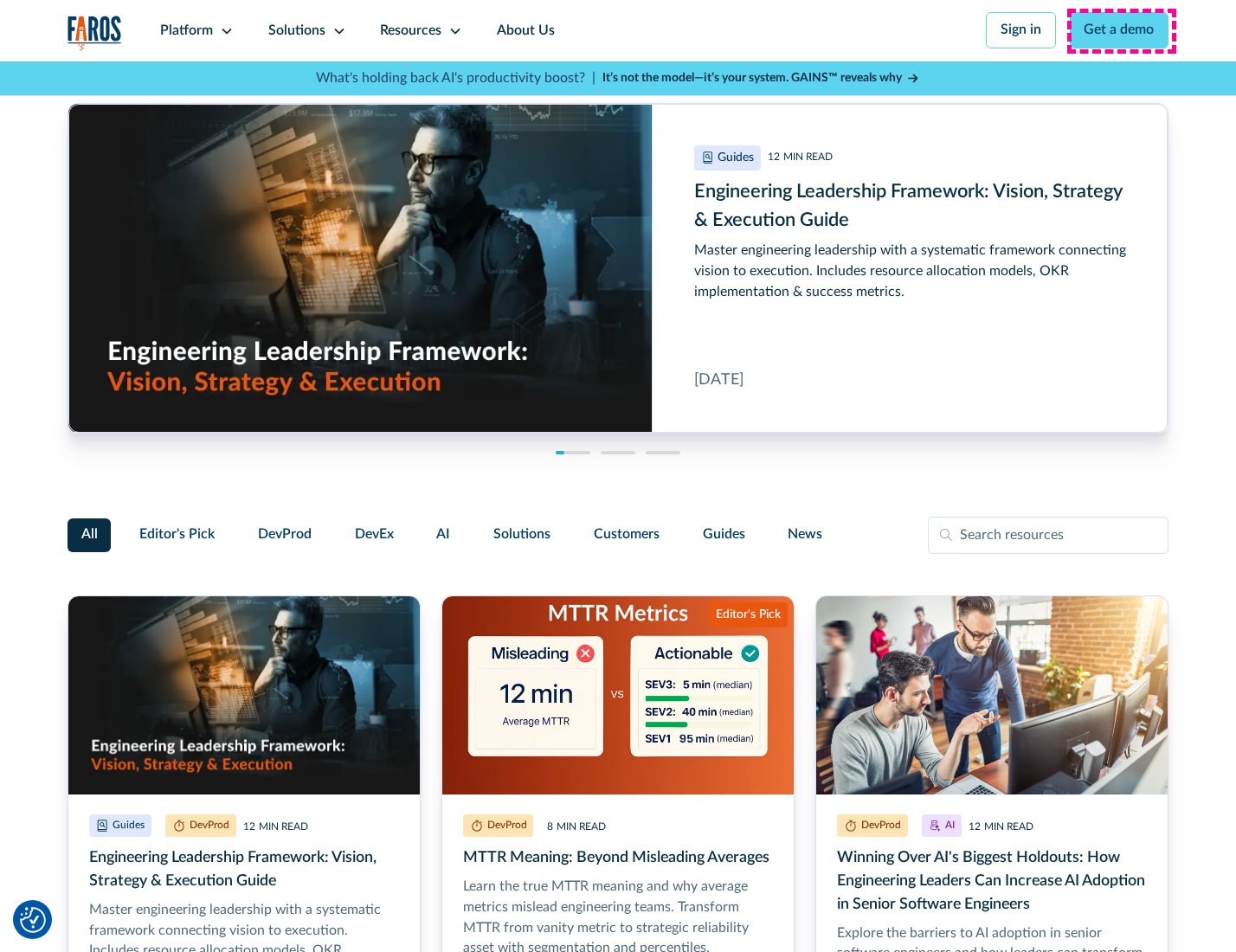
click at [1121, 30] on link "Get a demo" at bounding box center [1120, 29] width 100 height 36
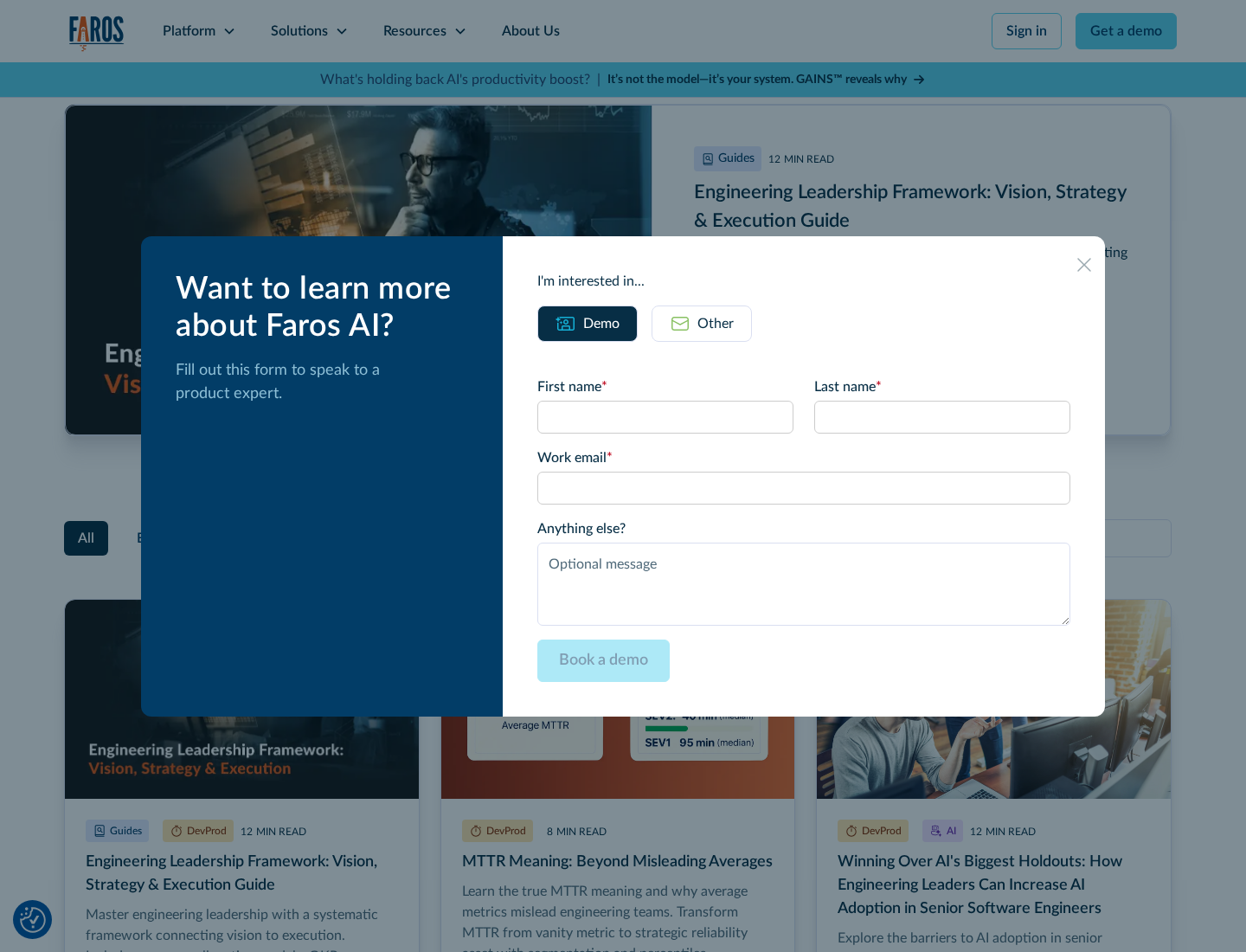
click at [701, 323] on div "Other" at bounding box center [715, 323] width 36 height 21
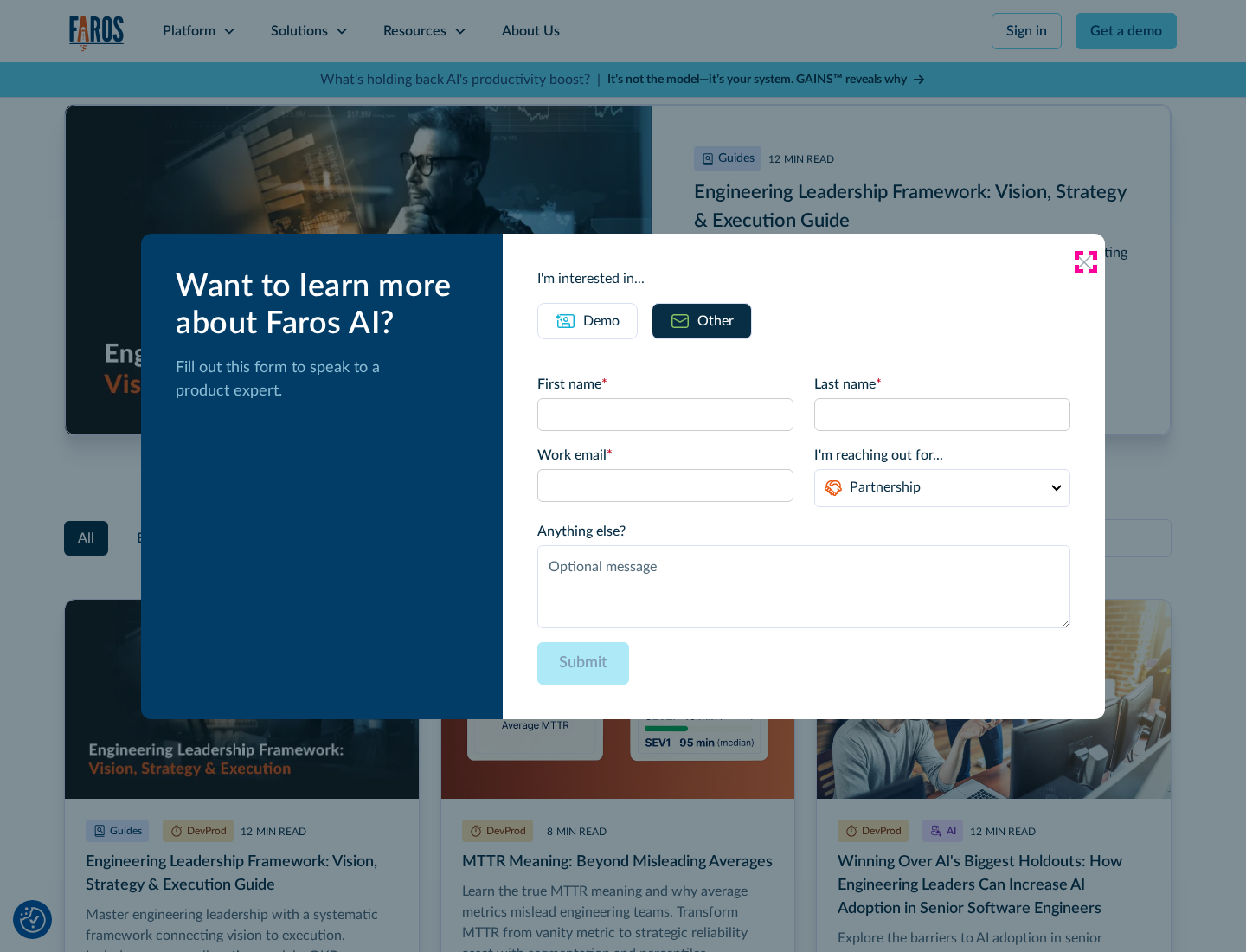
click at [1086, 262] on icon at bounding box center [1085, 262] width 14 height 14
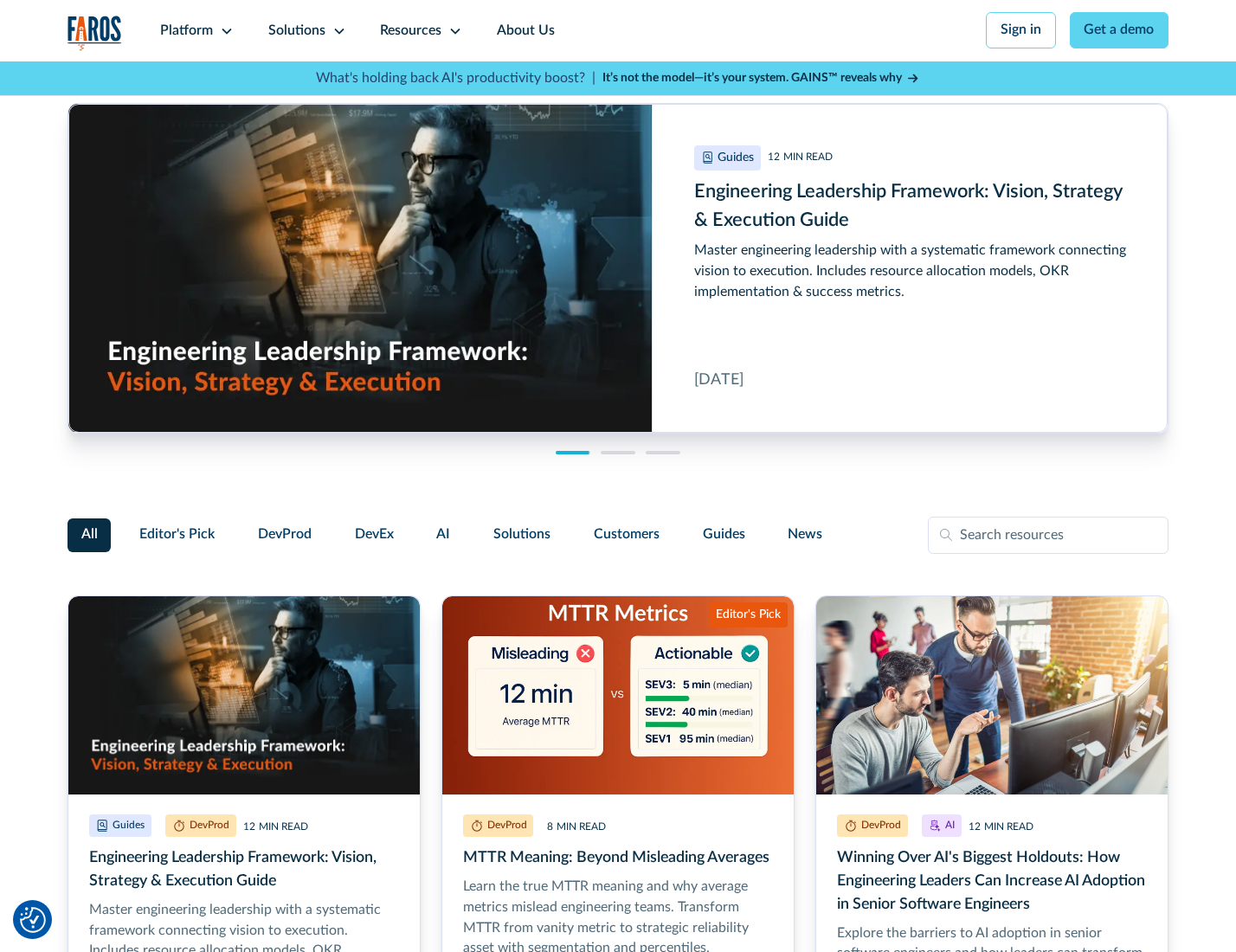
click at [523, 30] on link "About Us" at bounding box center [525, 30] width 93 height 62
